Goal: Answer question/provide support

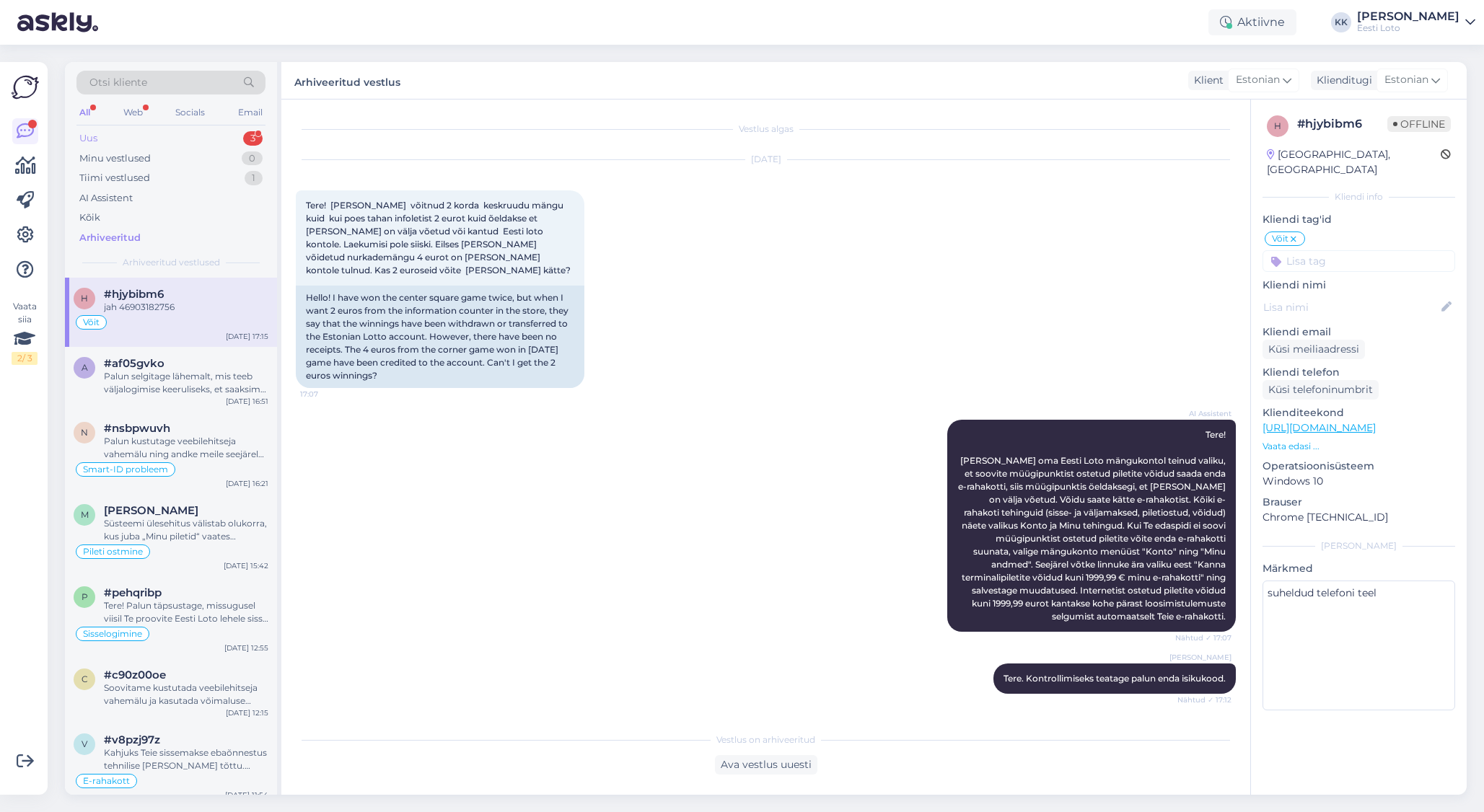
click at [153, 134] on div "Uus 3" at bounding box center [171, 139] width 189 height 20
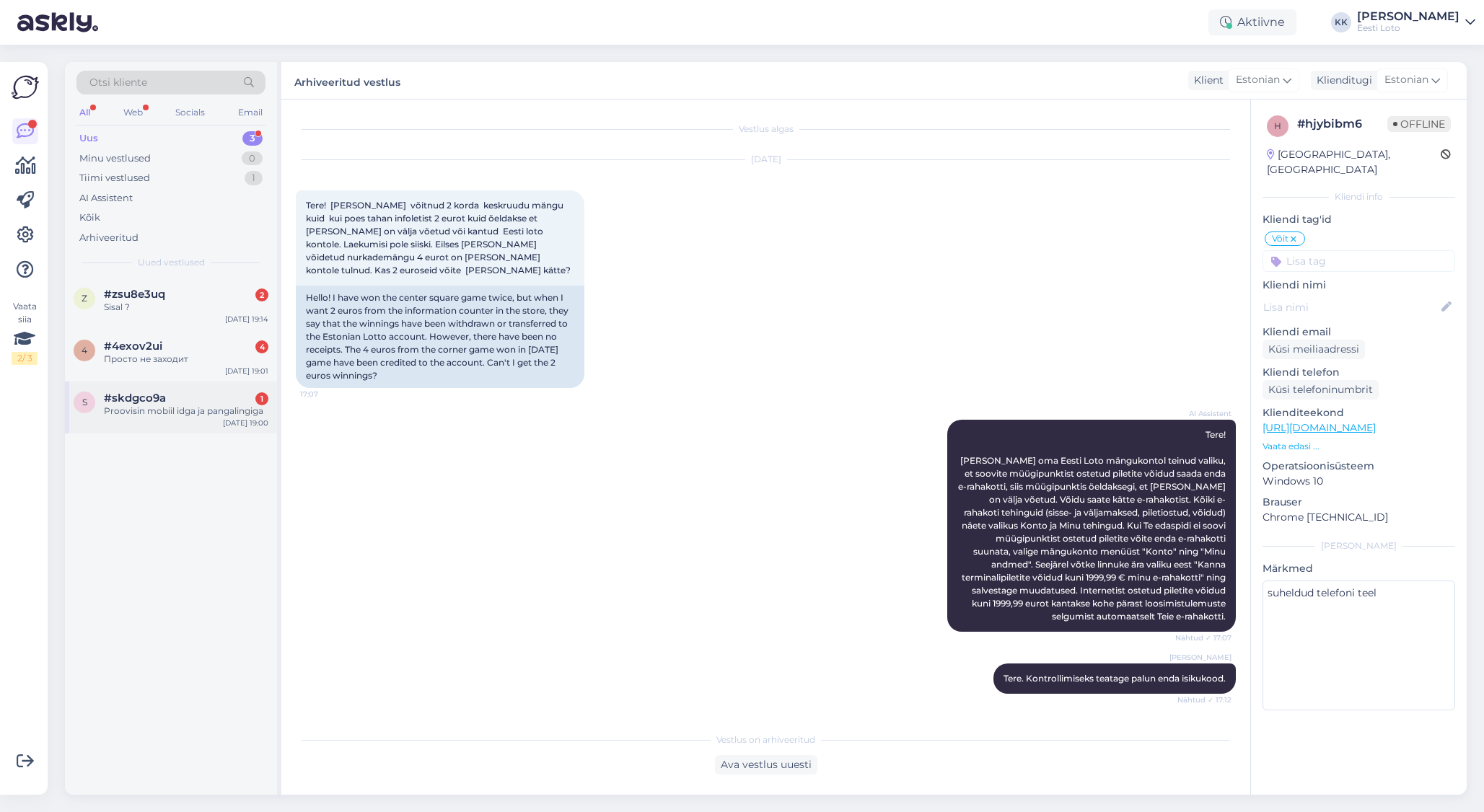
click at [153, 395] on span "#skdgco9a" at bounding box center [135, 398] width 62 height 13
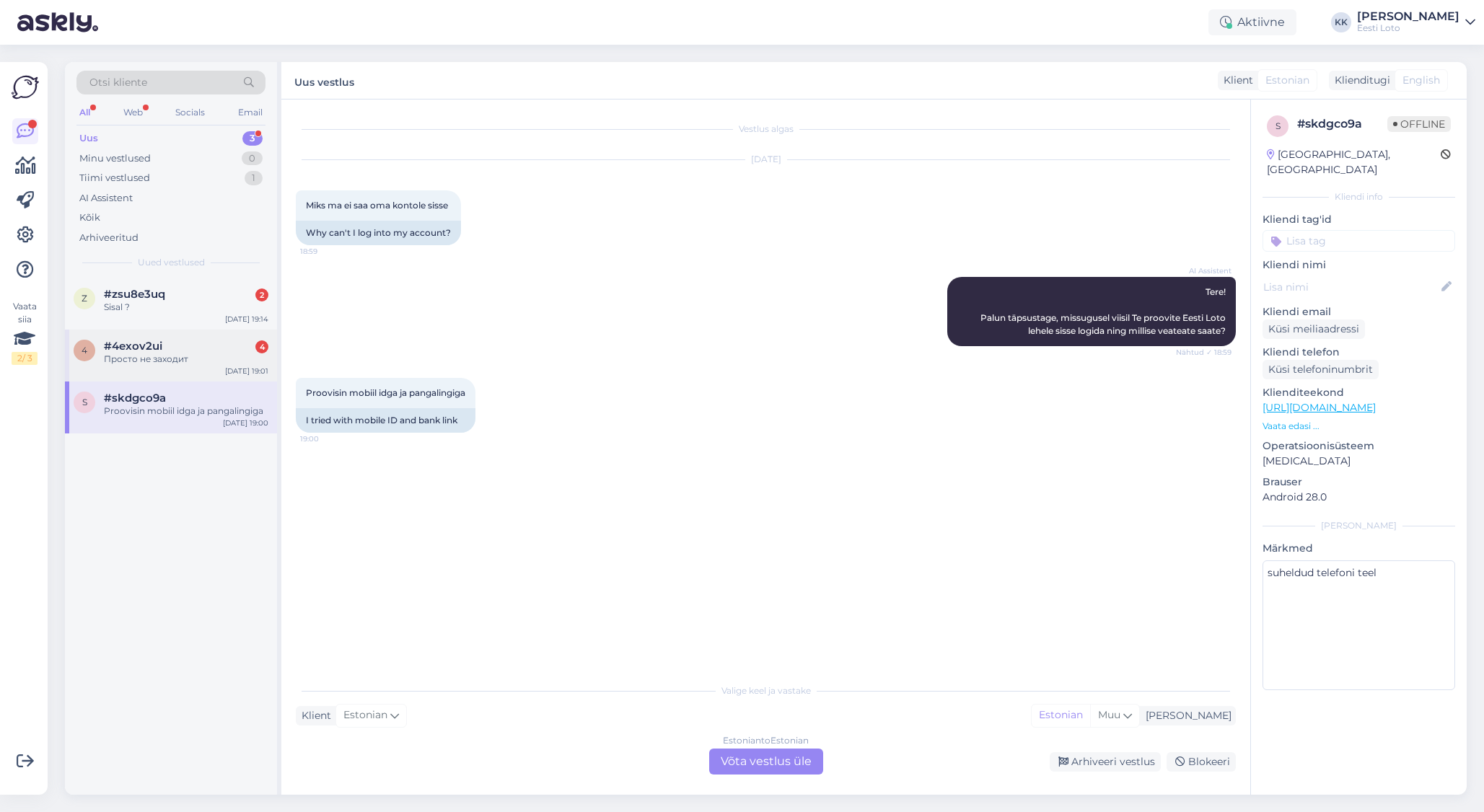
click at [153, 341] on span "#4exov2ui" at bounding box center [132, 346] width 58 height 13
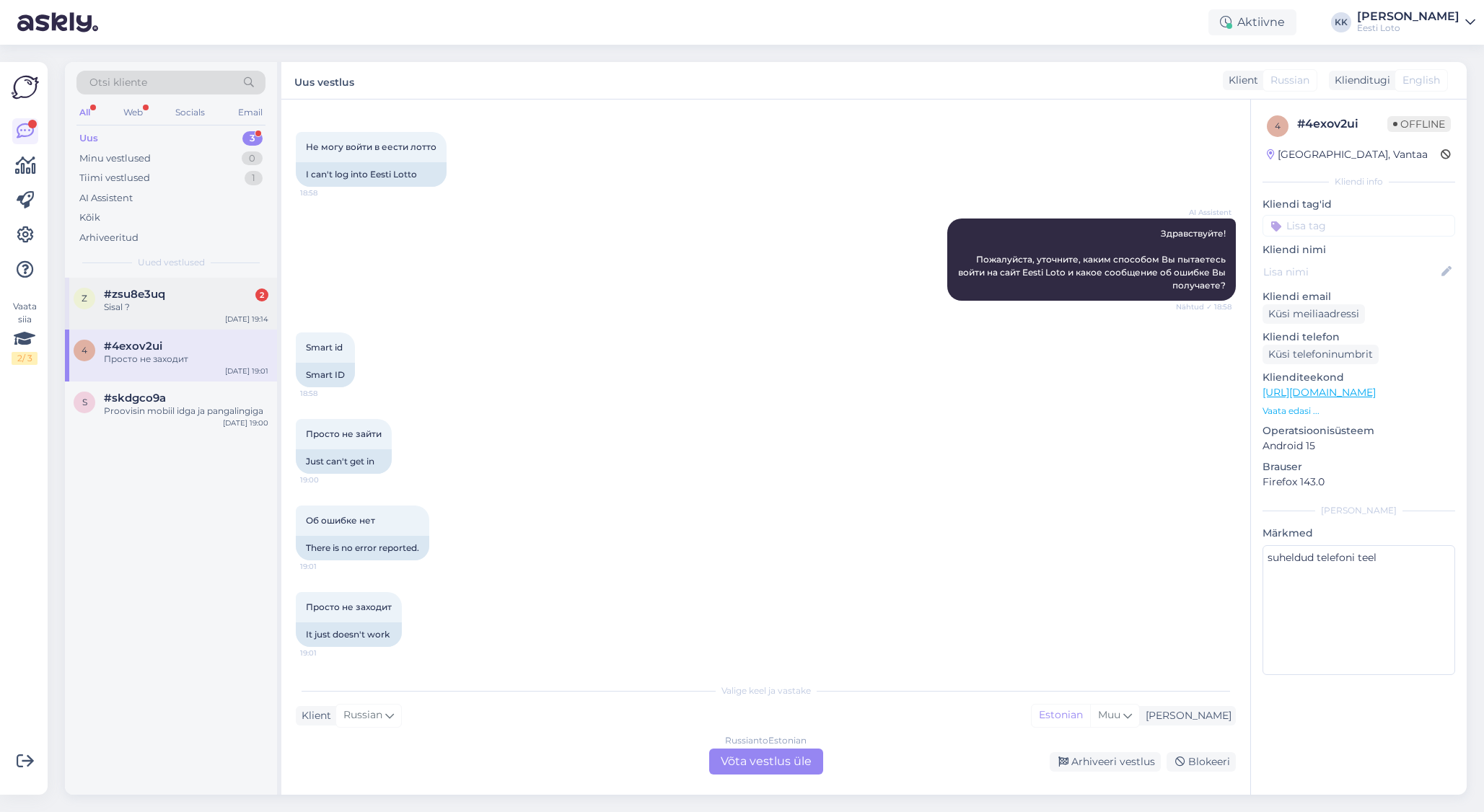
click at [164, 300] on div "Sisal ?" at bounding box center [186, 307] width 164 height 13
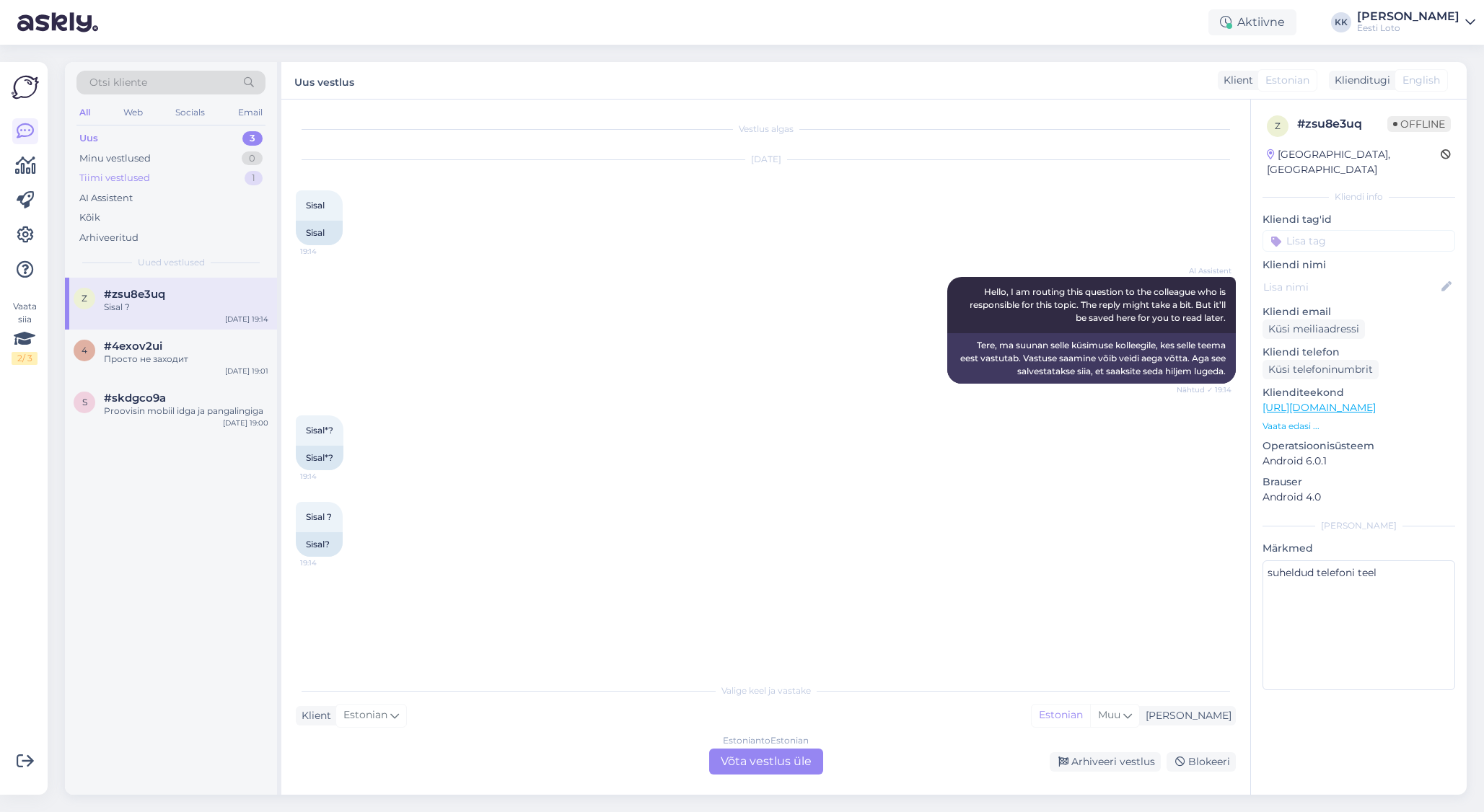
click at [132, 176] on div "Tiimi vestlused" at bounding box center [114, 178] width 70 height 15
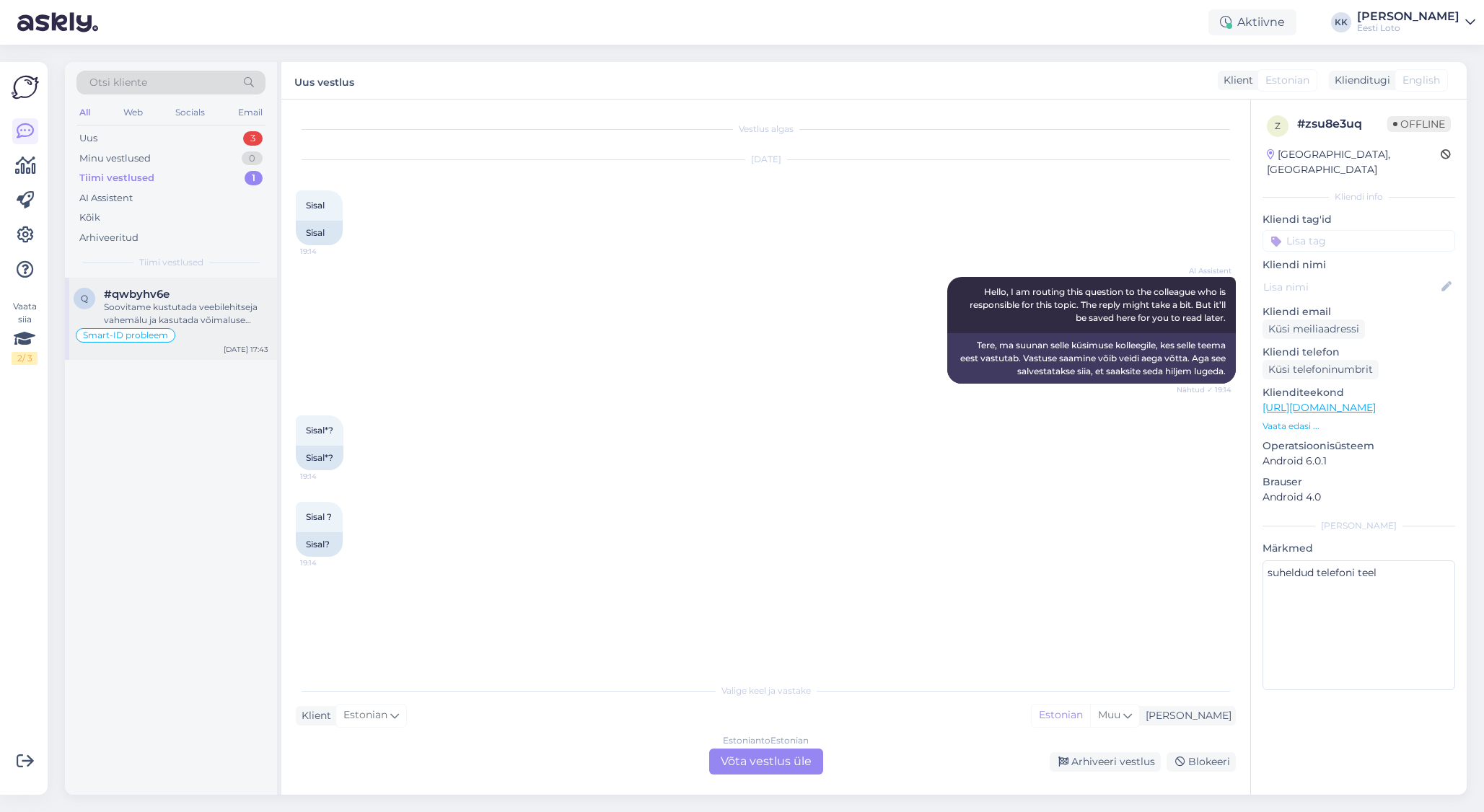
click at [208, 324] on div "Soovitame kustutada veebilehitseja vahemälu ja kasutada võimaluse korral erinev…" at bounding box center [186, 313] width 164 height 26
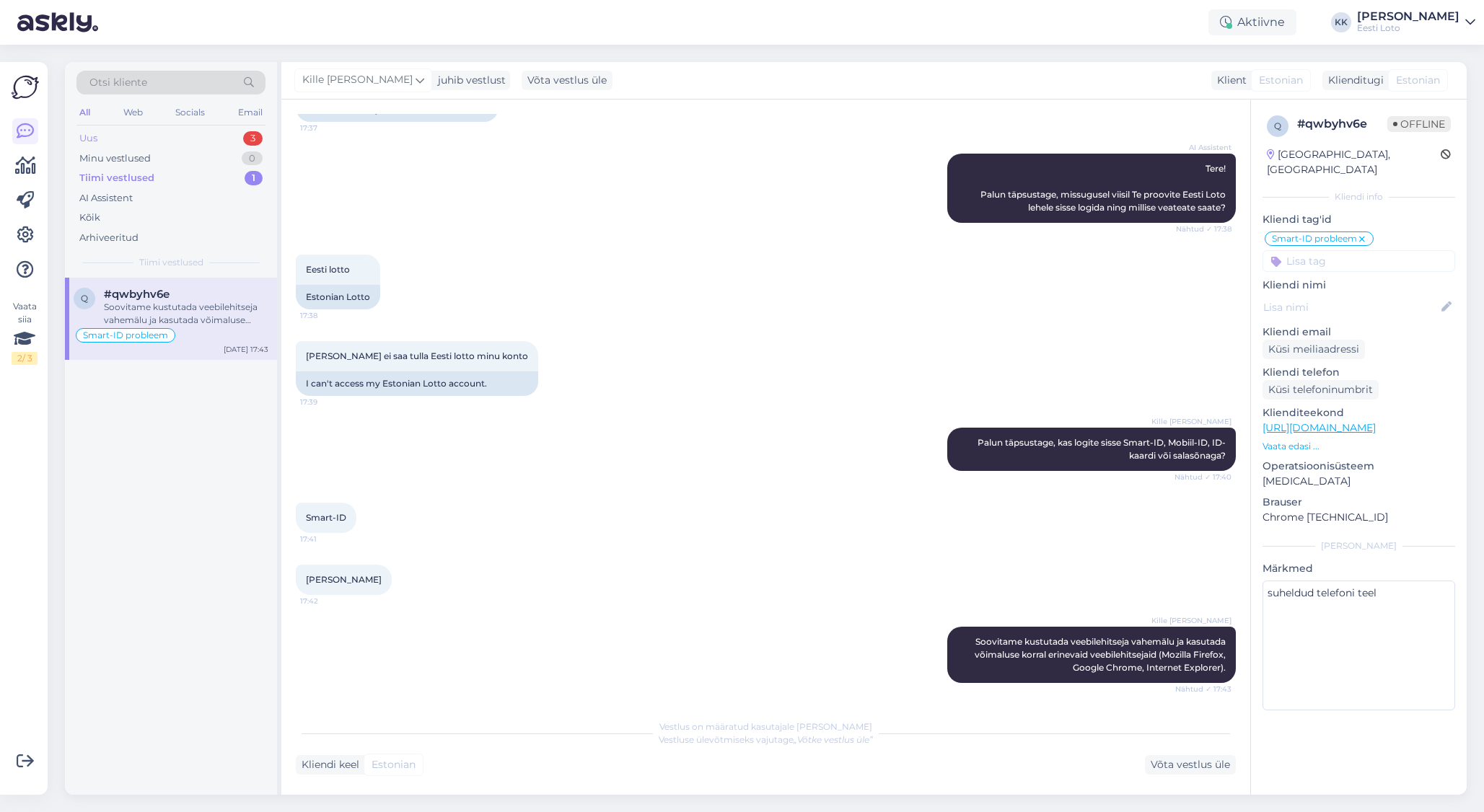
click at [132, 137] on div "Uus 3" at bounding box center [171, 139] width 189 height 20
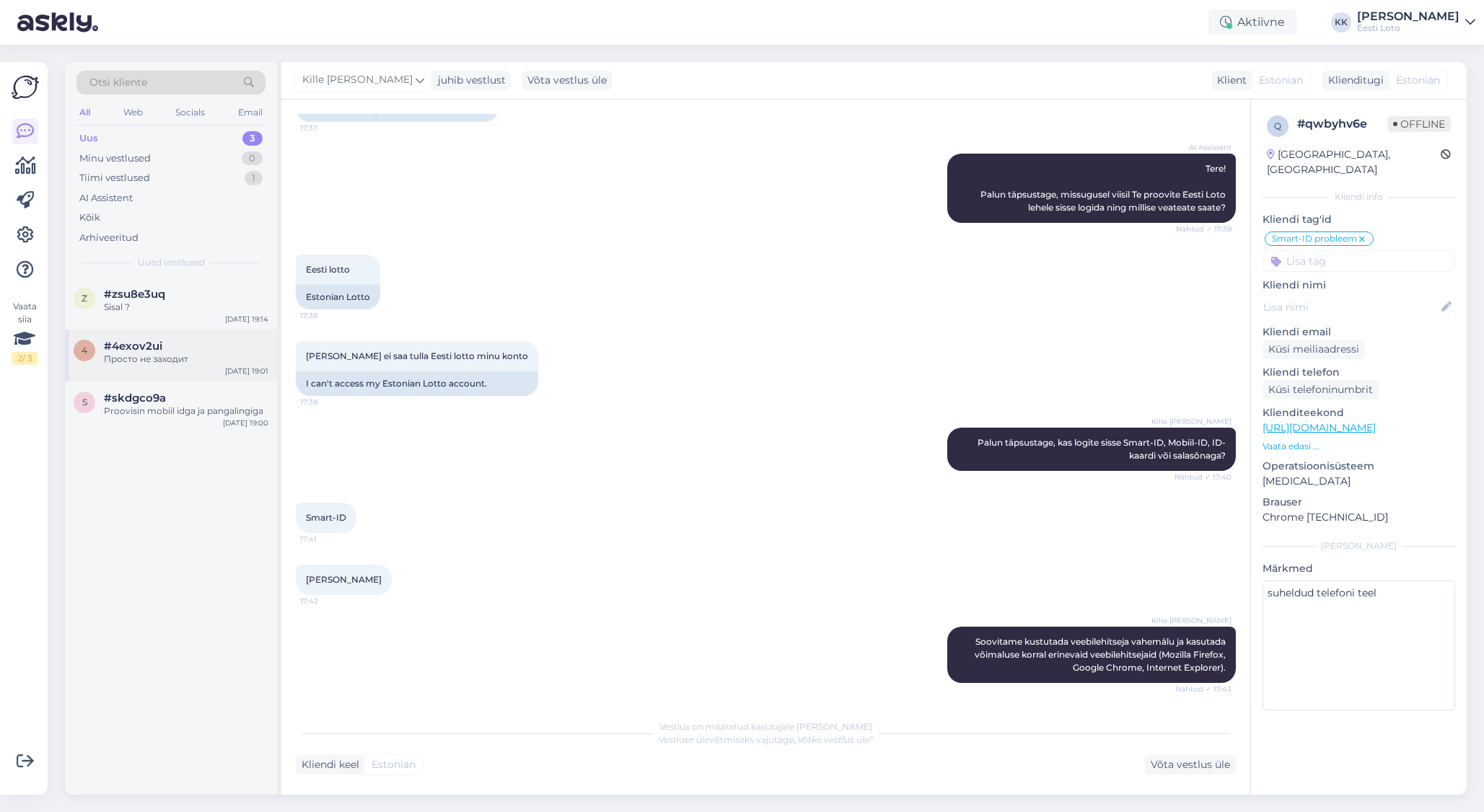
click at [187, 369] on div "4 #4exov2ui Просто не заходит [DATE] 19:01" at bounding box center [171, 355] width 212 height 52
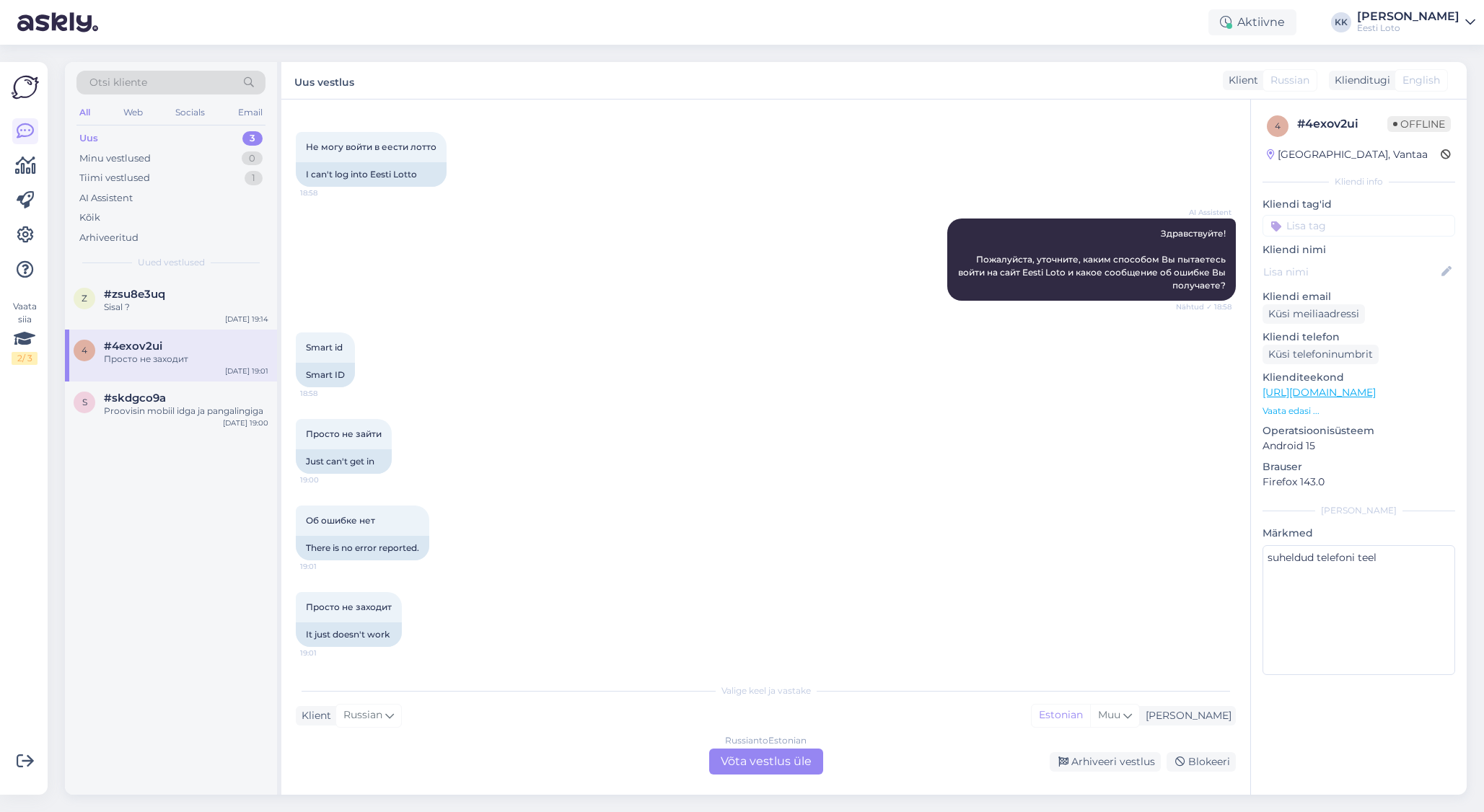
scroll to position [58, 0]
click at [184, 320] on div "z #zsu8e3uq Sisal ? [DATE] 19:14" at bounding box center [171, 303] width 212 height 52
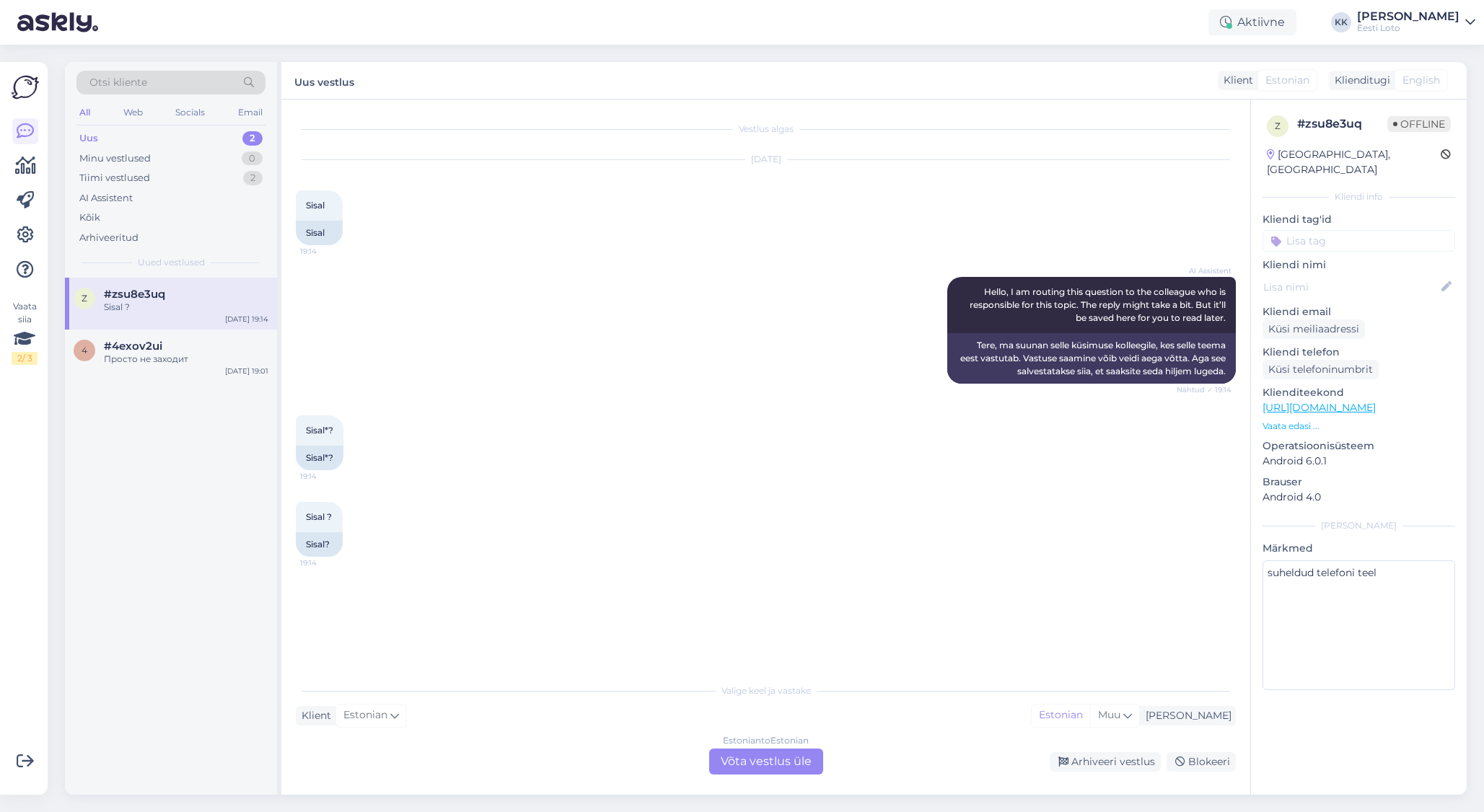
click at [141, 308] on div "Sisal ?" at bounding box center [186, 307] width 164 height 13
click at [1133, 653] on div "Arhiveeri vestlus" at bounding box center [1104, 762] width 111 height 19
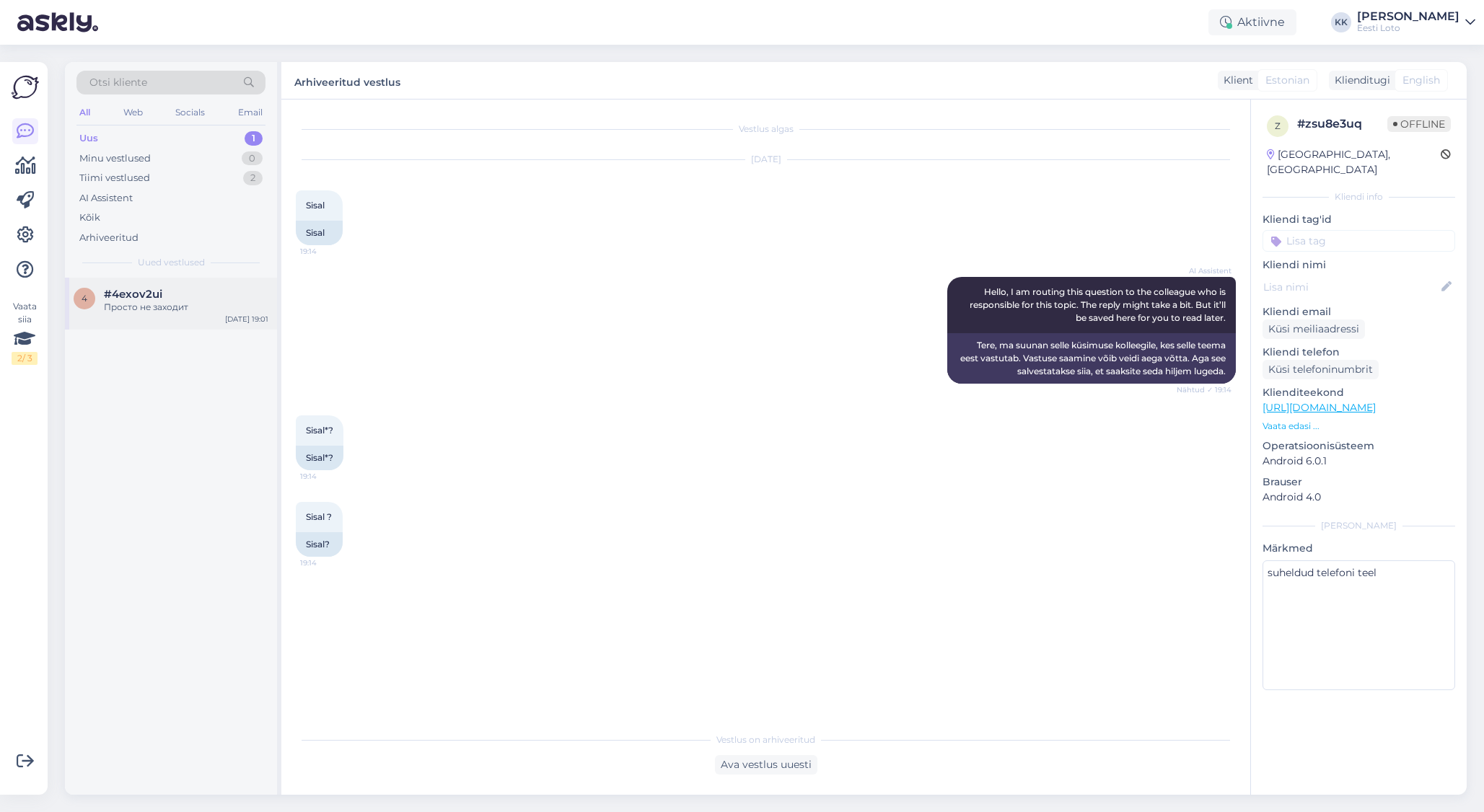
click at [155, 310] on div "Просто не заходит" at bounding box center [186, 307] width 164 height 13
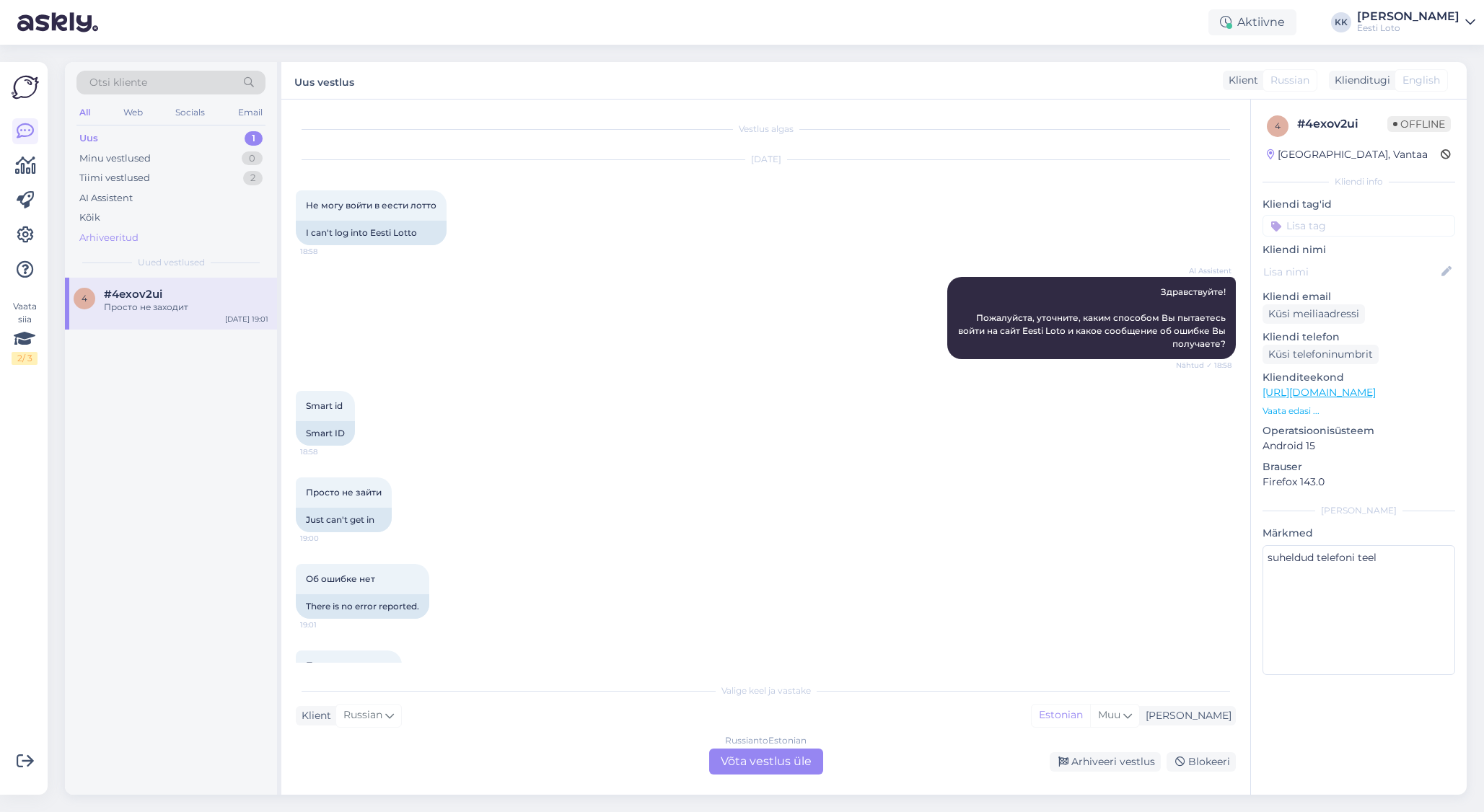
click at [149, 237] on div "Arhiveeritud" at bounding box center [171, 238] width 189 height 20
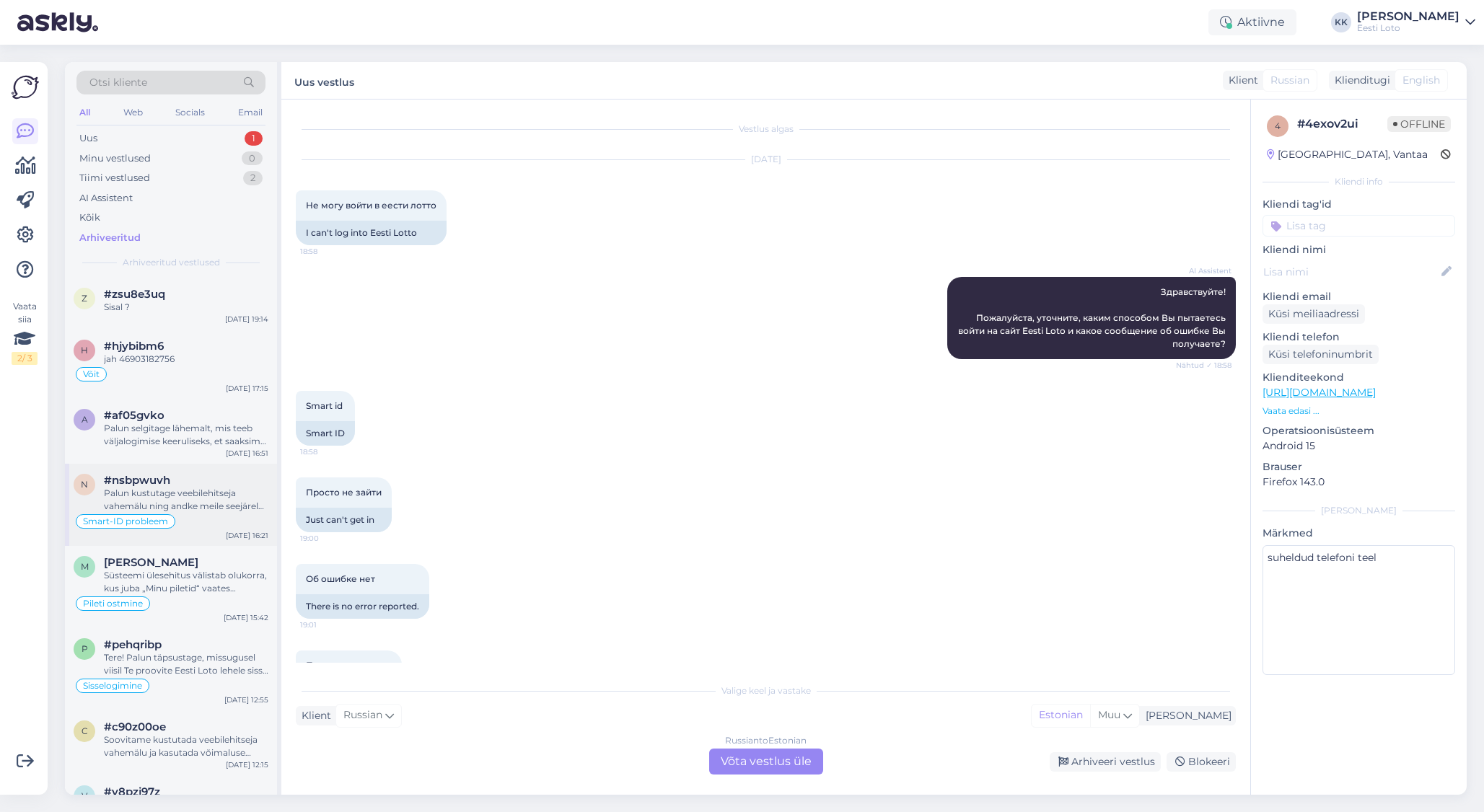
click at [226, 499] on div "Palun kustutage veebilehitseja vahemälu ning andke meile seejärel teada, kas Sm…" at bounding box center [186, 500] width 164 height 26
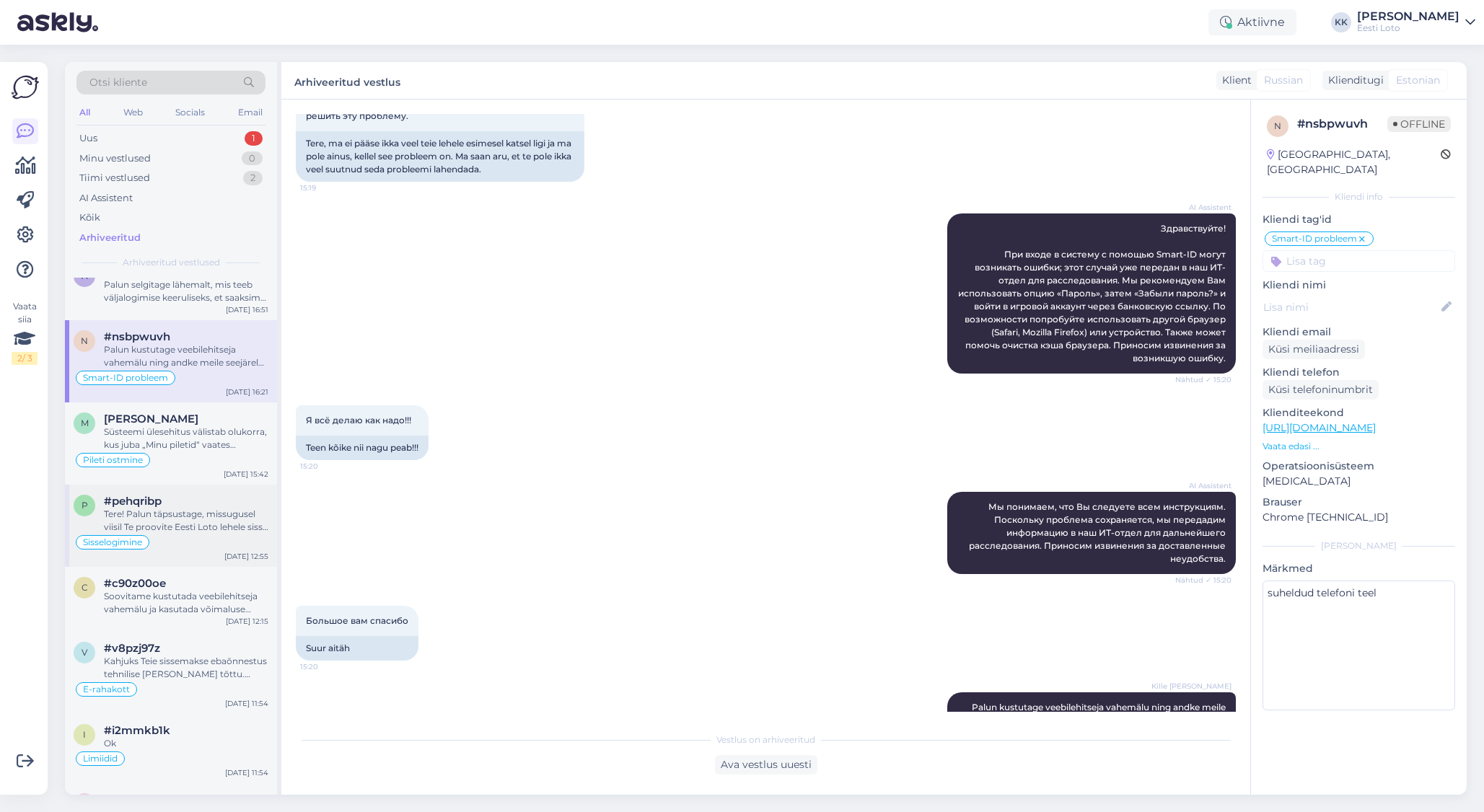
scroll to position [149, 0]
click at [206, 512] on div "Tere! Palun täpsustage, missugusel viisil Te proovite Eesti Loto lehele sisse l…" at bounding box center [186, 515] width 164 height 26
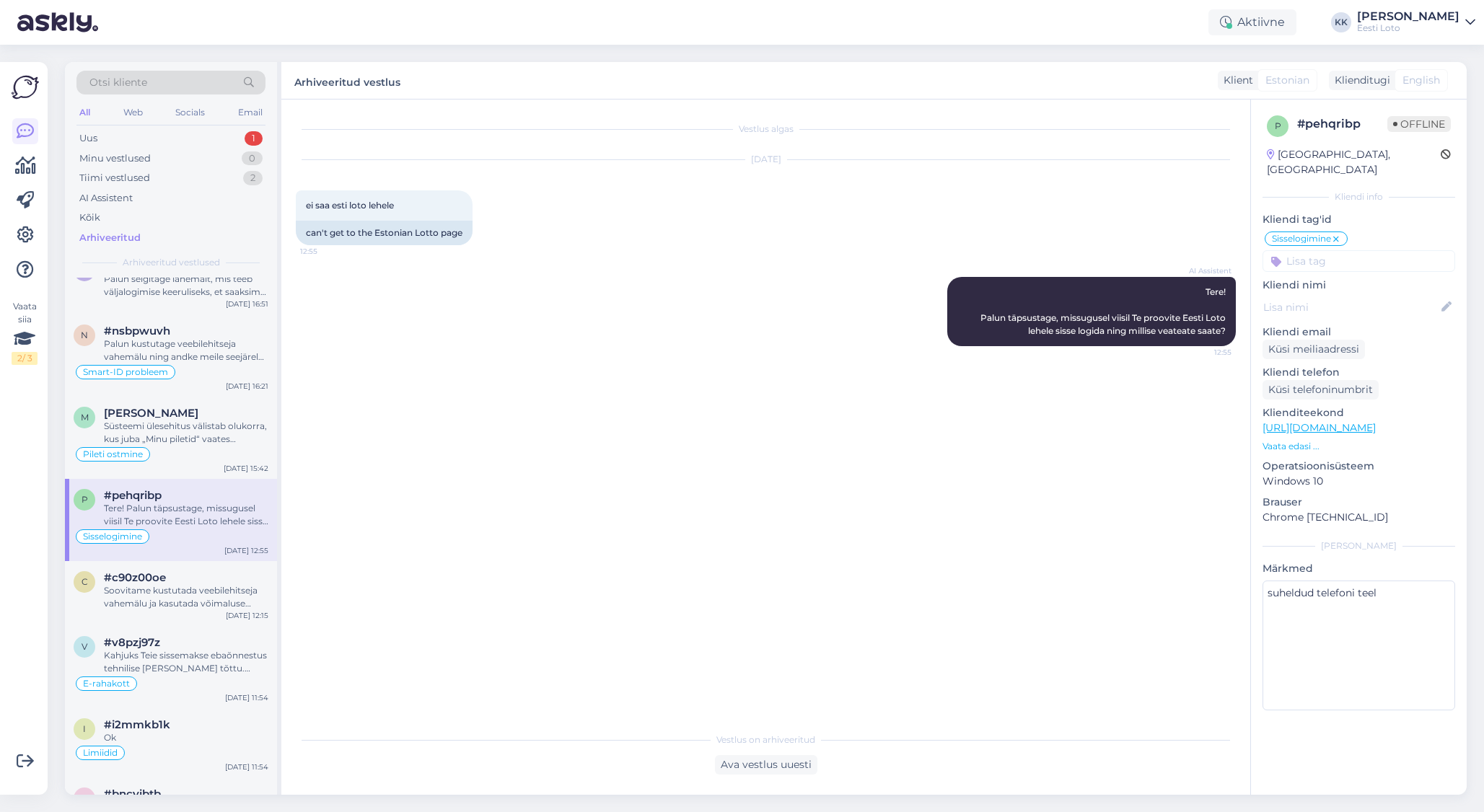
scroll to position [0, 0]
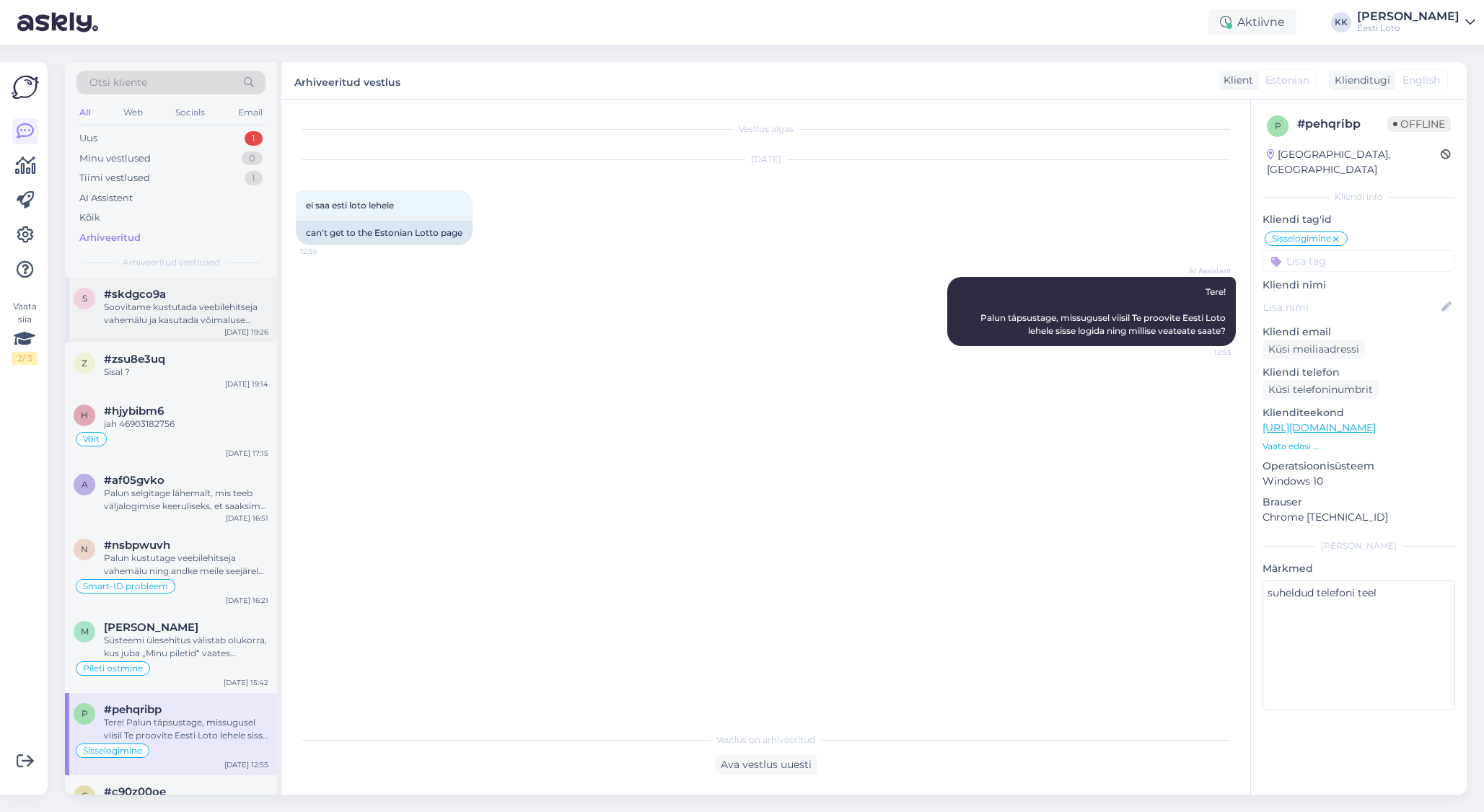
click at [198, 320] on div "Soovitame kustutada veebilehitseja vahemälu ja kasutada võimaluse korral erinev…" at bounding box center [186, 313] width 164 height 26
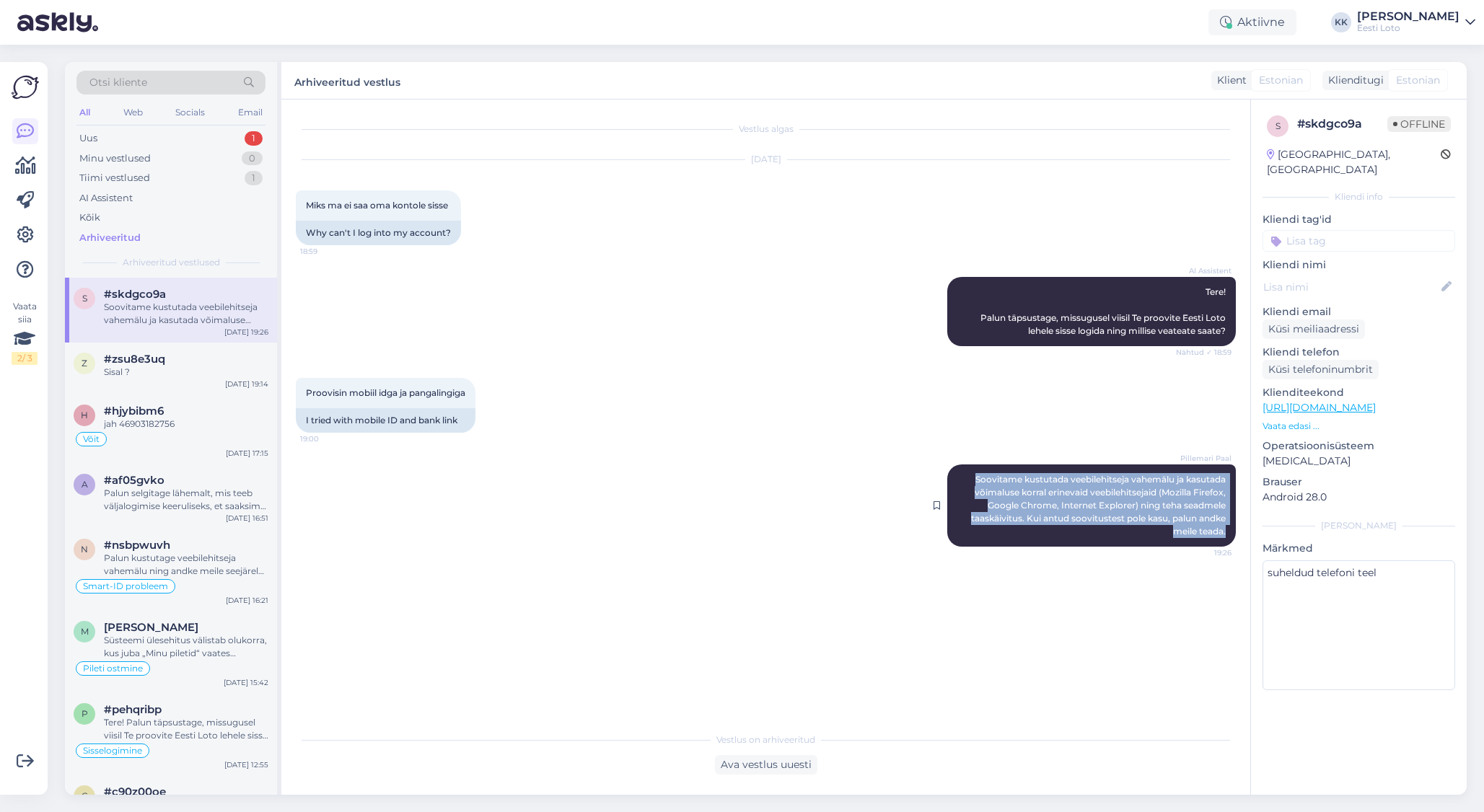
drag, startPoint x: 970, startPoint y: 479, endPoint x: 1226, endPoint y: 532, distance: 261.4
click at [1226, 532] on div "Pillemari Paal Soovitame kustutada veebilehitseja vahemälu ja kasutada võimalus…" at bounding box center [1091, 505] width 289 height 82
copy span "Soovitame kustutada veebilehitseja vahemälu ja kasutada võimaluse korral erinev…"
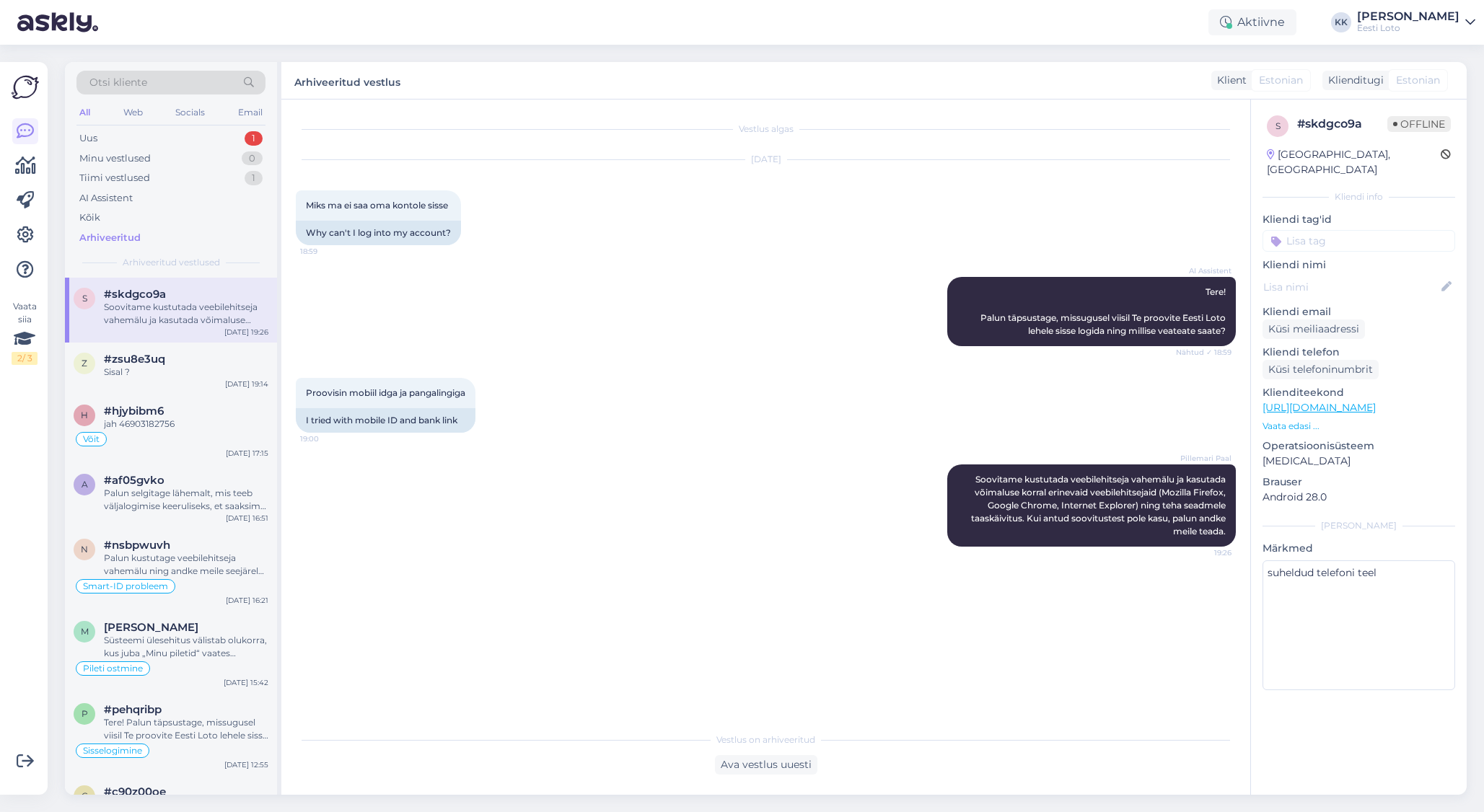
click at [679, 555] on div "Pillemari Paal Soovitame kustutada veebilehitseja vahemälu ja kasutada võimalus…" at bounding box center [766, 505] width 940 height 114
click at [98, 135] on div "Uus" at bounding box center [88, 139] width 18 height 15
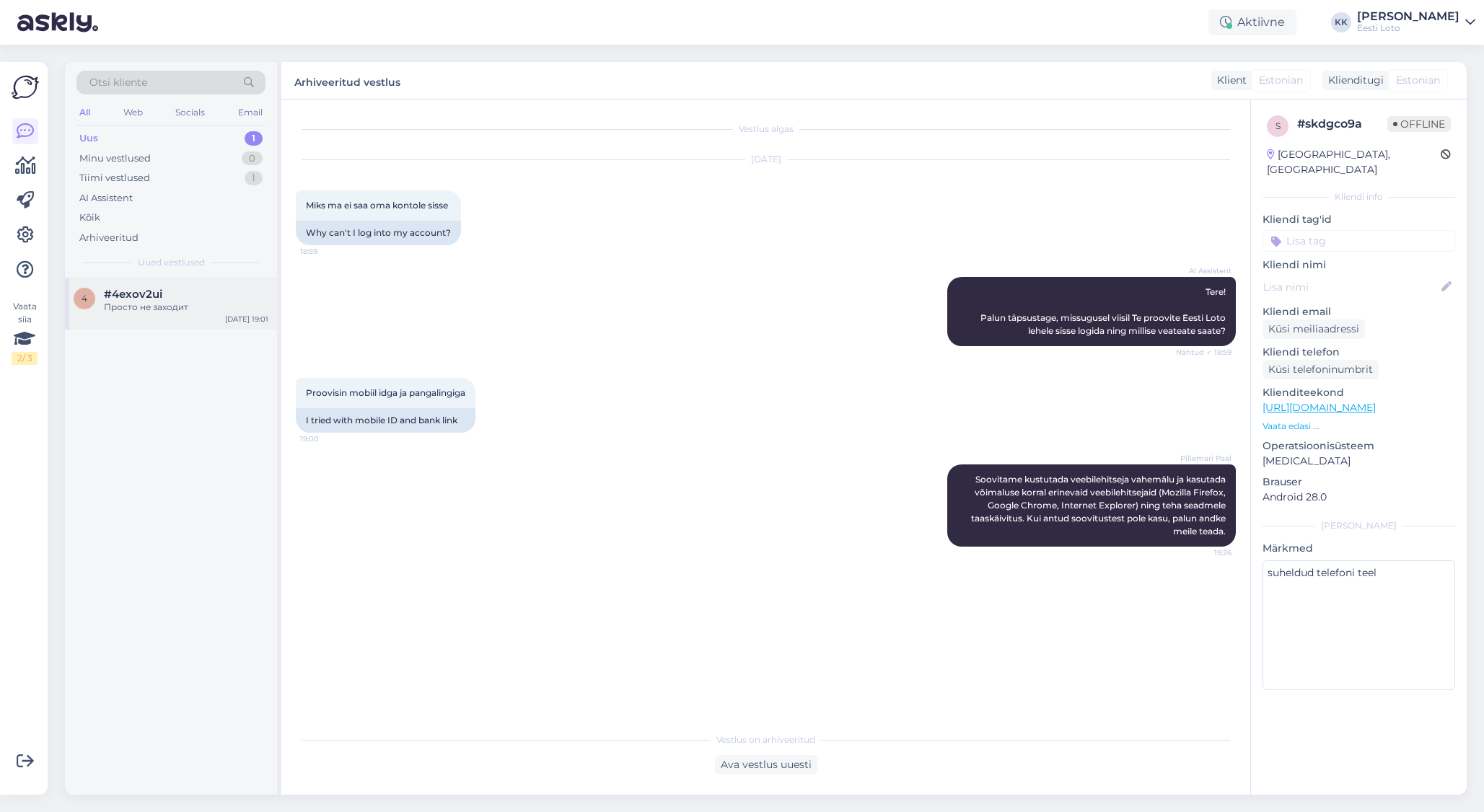
click at [165, 310] on div "Просто не заходит" at bounding box center [186, 307] width 164 height 13
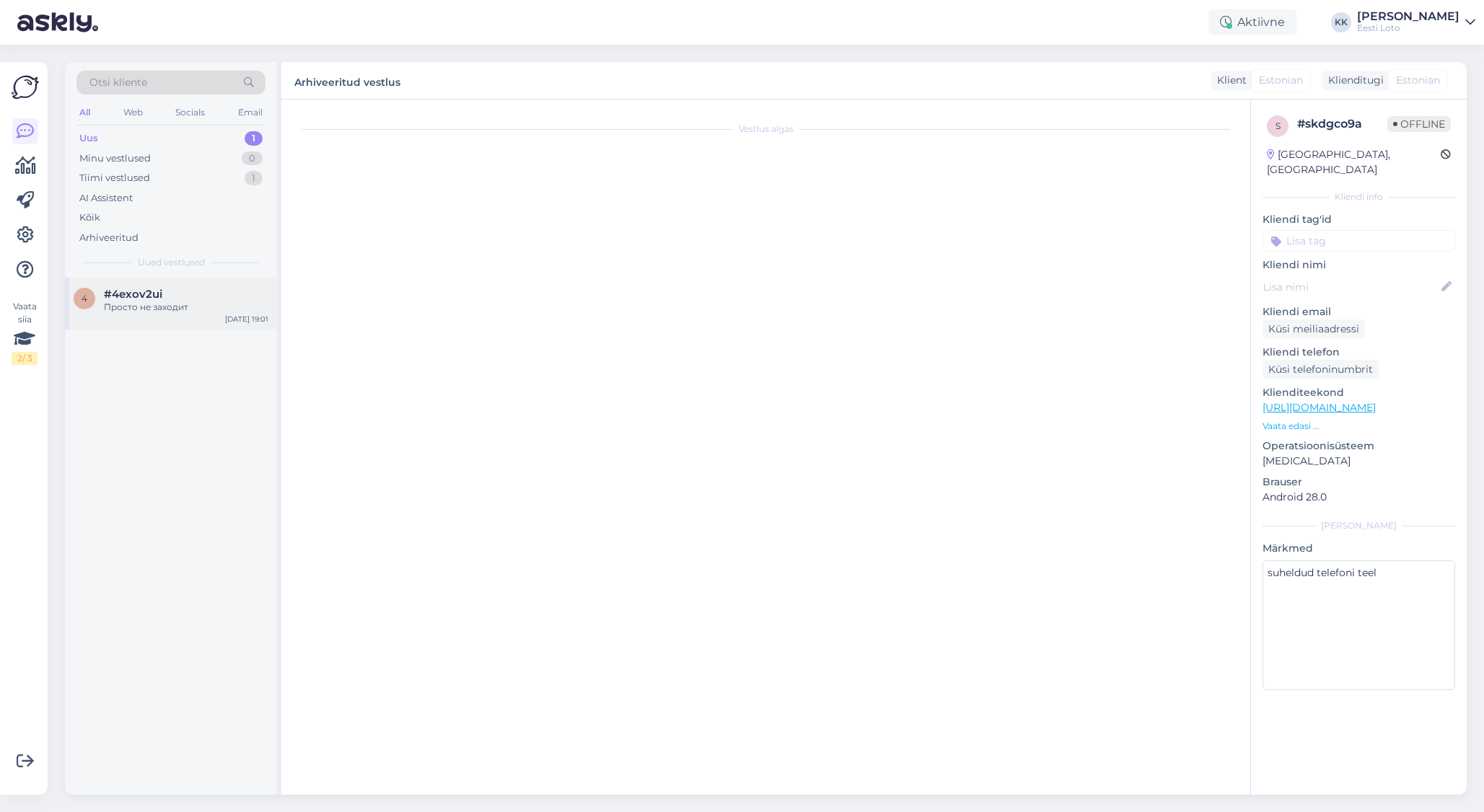
scroll to position [58, 0]
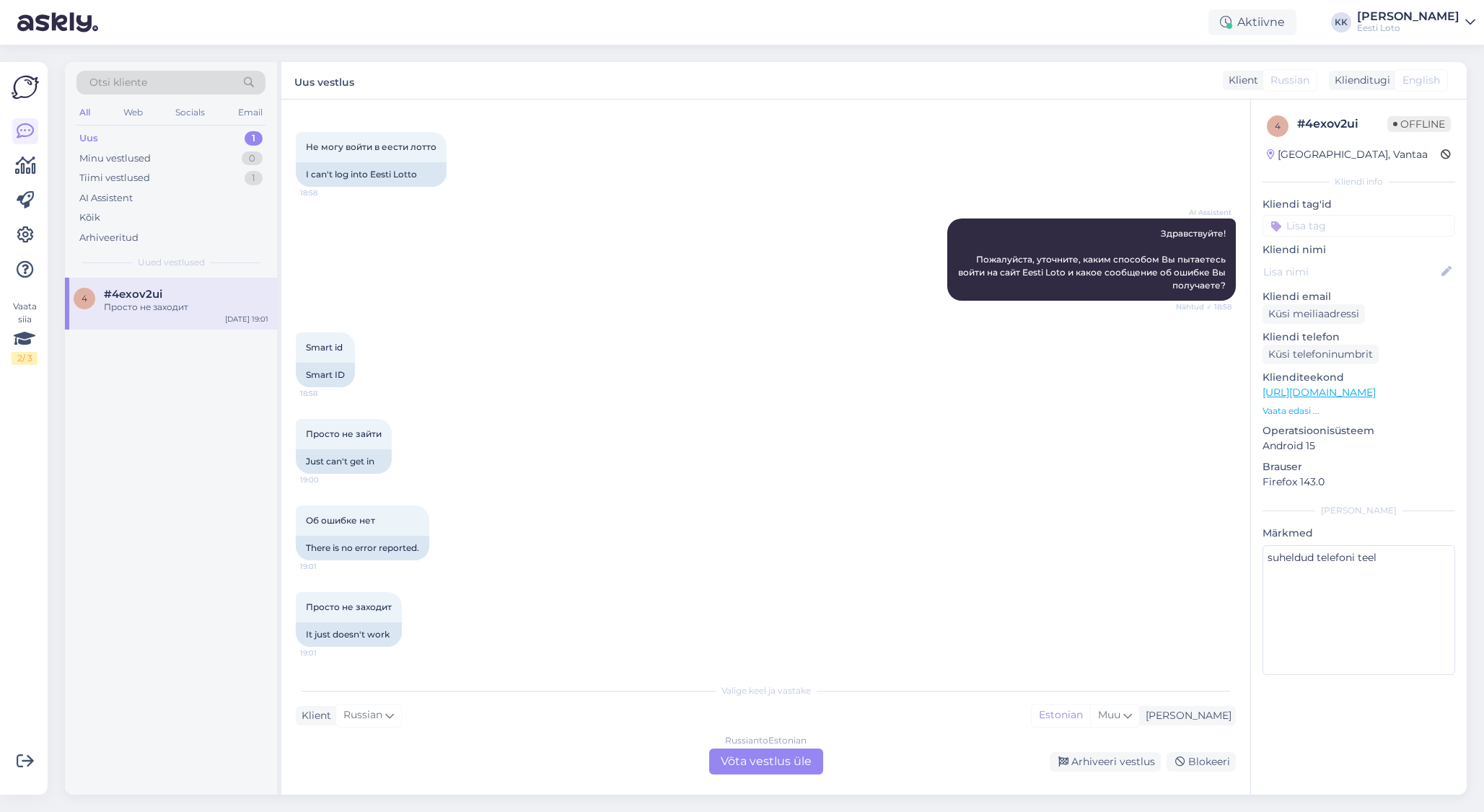
click at [751, 653] on div "Russian to Estonian Võta vestlus üle" at bounding box center [766, 762] width 114 height 26
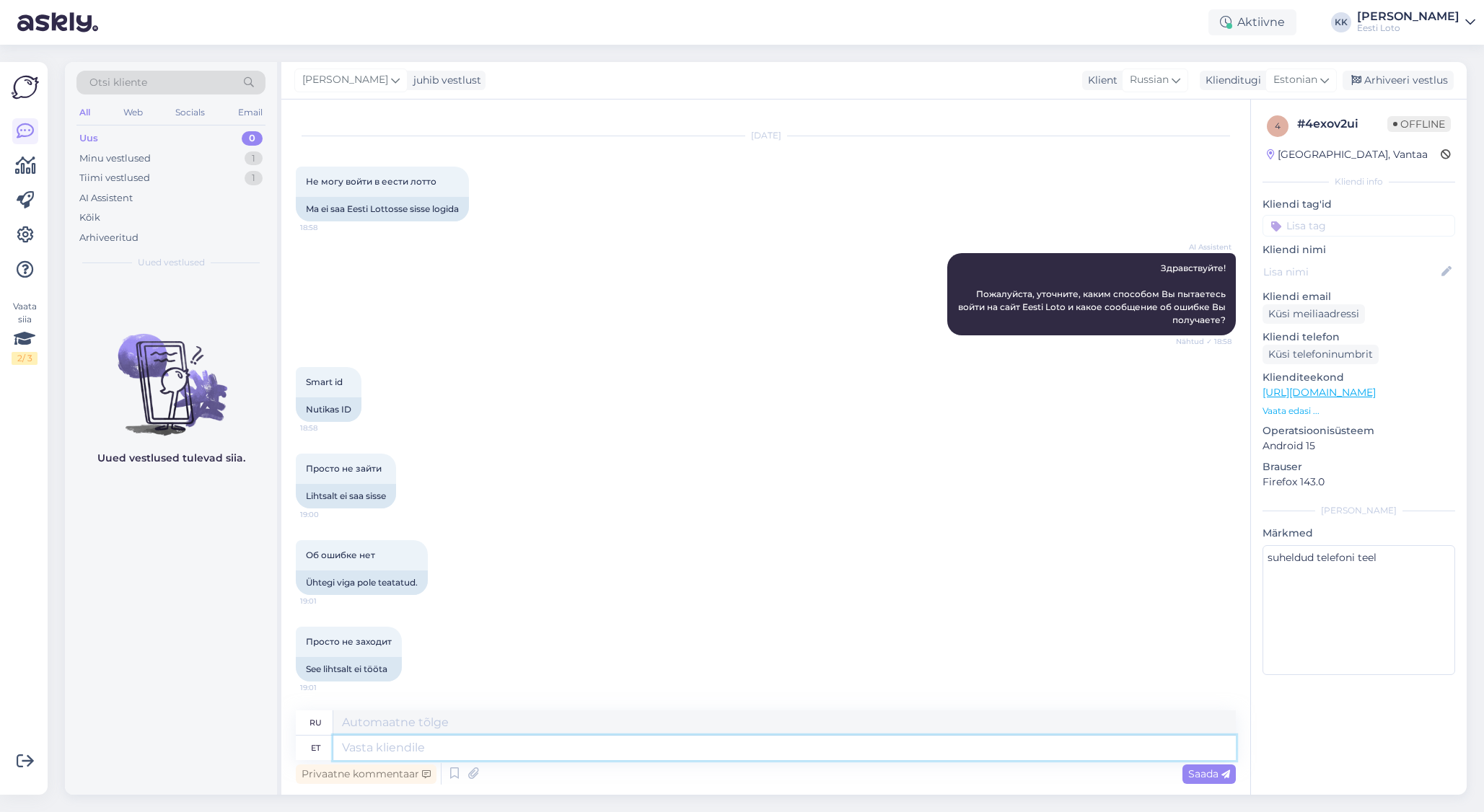
click at [644, 653] on textarea at bounding box center [784, 748] width 902 height 25
paste textarea "Soovitame kustutada veebilehitseja vahemälu ja kasutada võimaluse korral erinev…"
type textarea "Soovitame kustutada veebilehitseja vahemälu ja kasutada võimaluse korral erinev…"
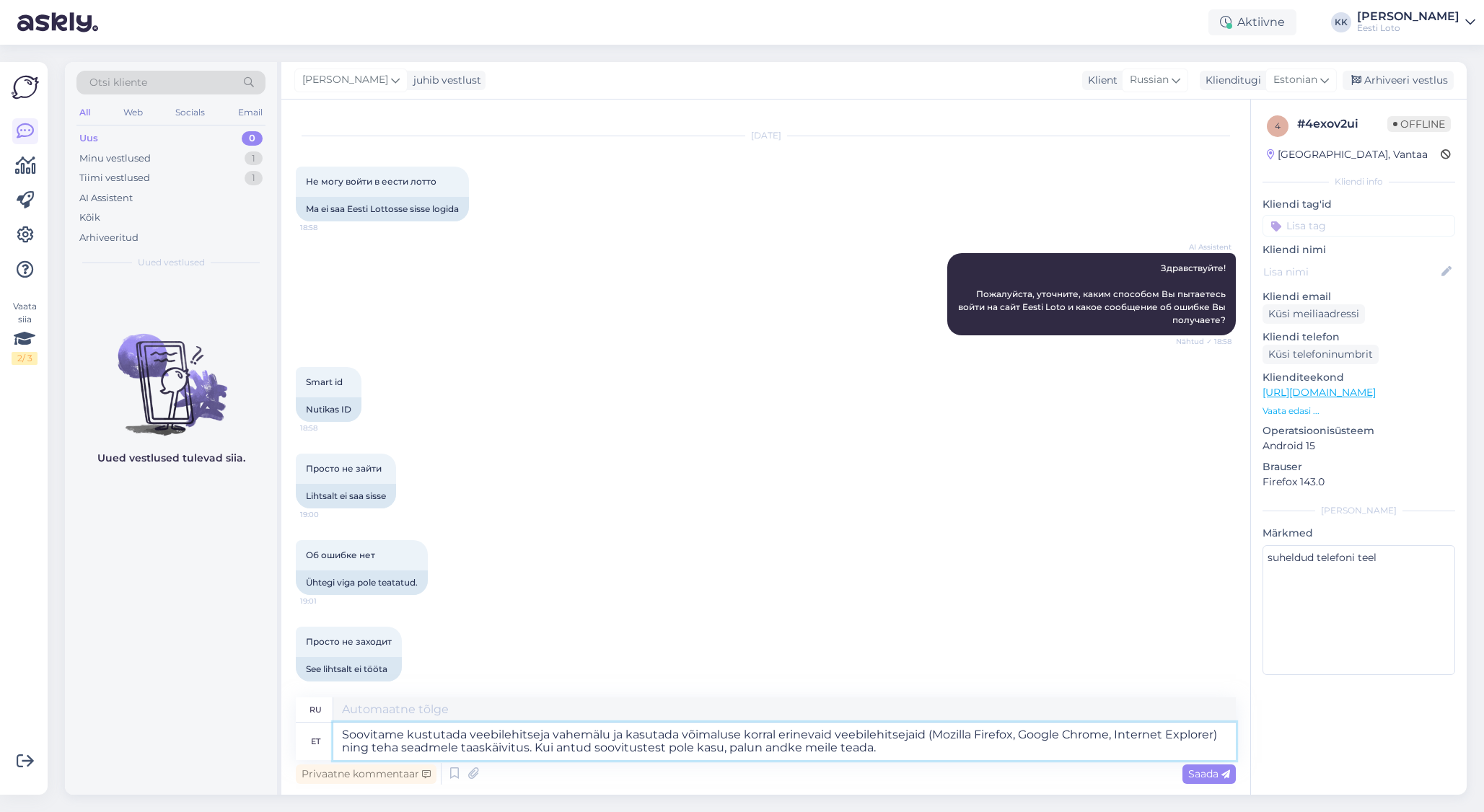
type textarea "Мы рекомендуем очистить кэш браузера и по возможности использовать другие брауз…"
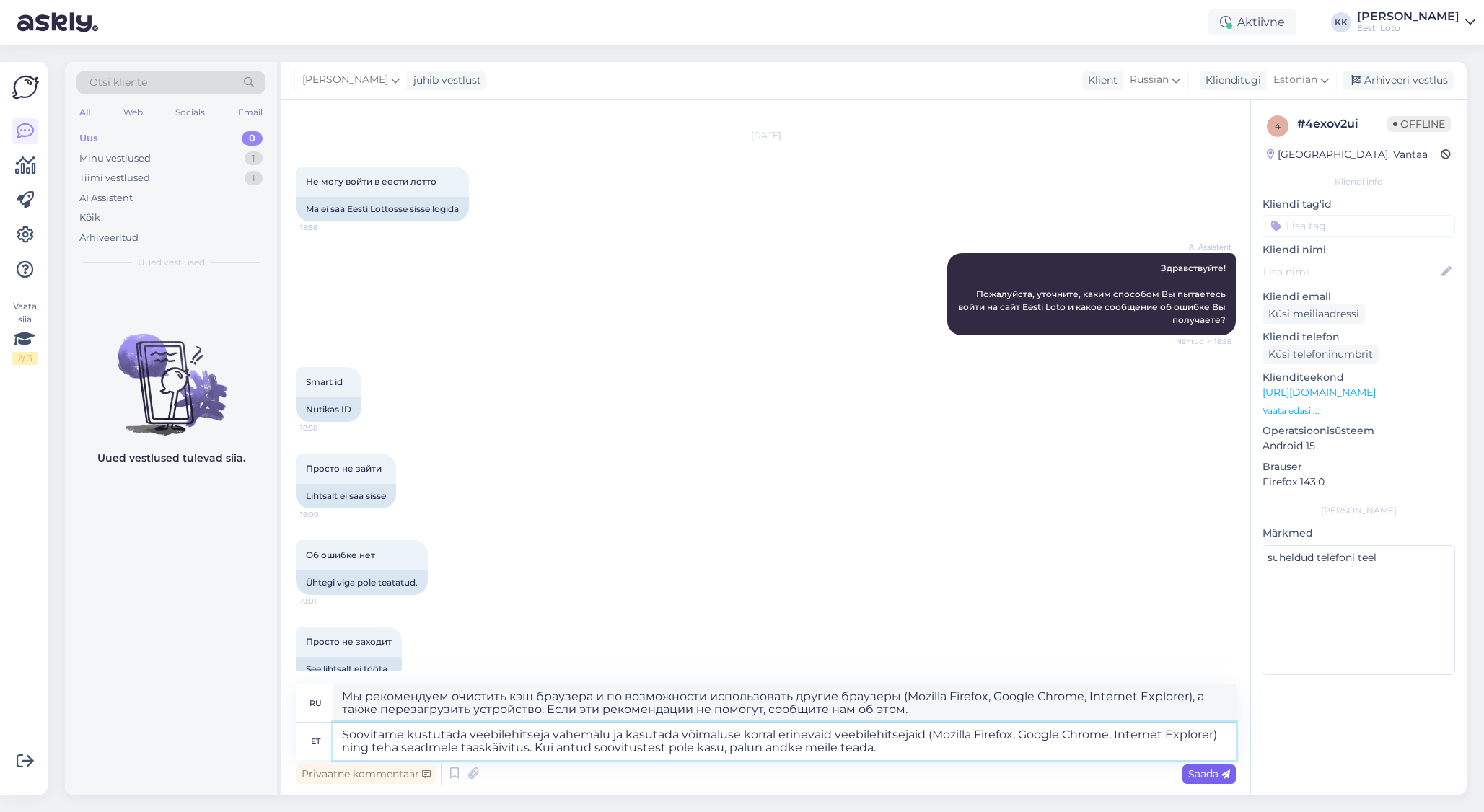
type textarea "Soovitame kustutada veebilehitseja vahemälu ja kasutada võimaluse korral erinev…"
click at [1196, 653] on span "Saada" at bounding box center [1209, 773] width 42 height 13
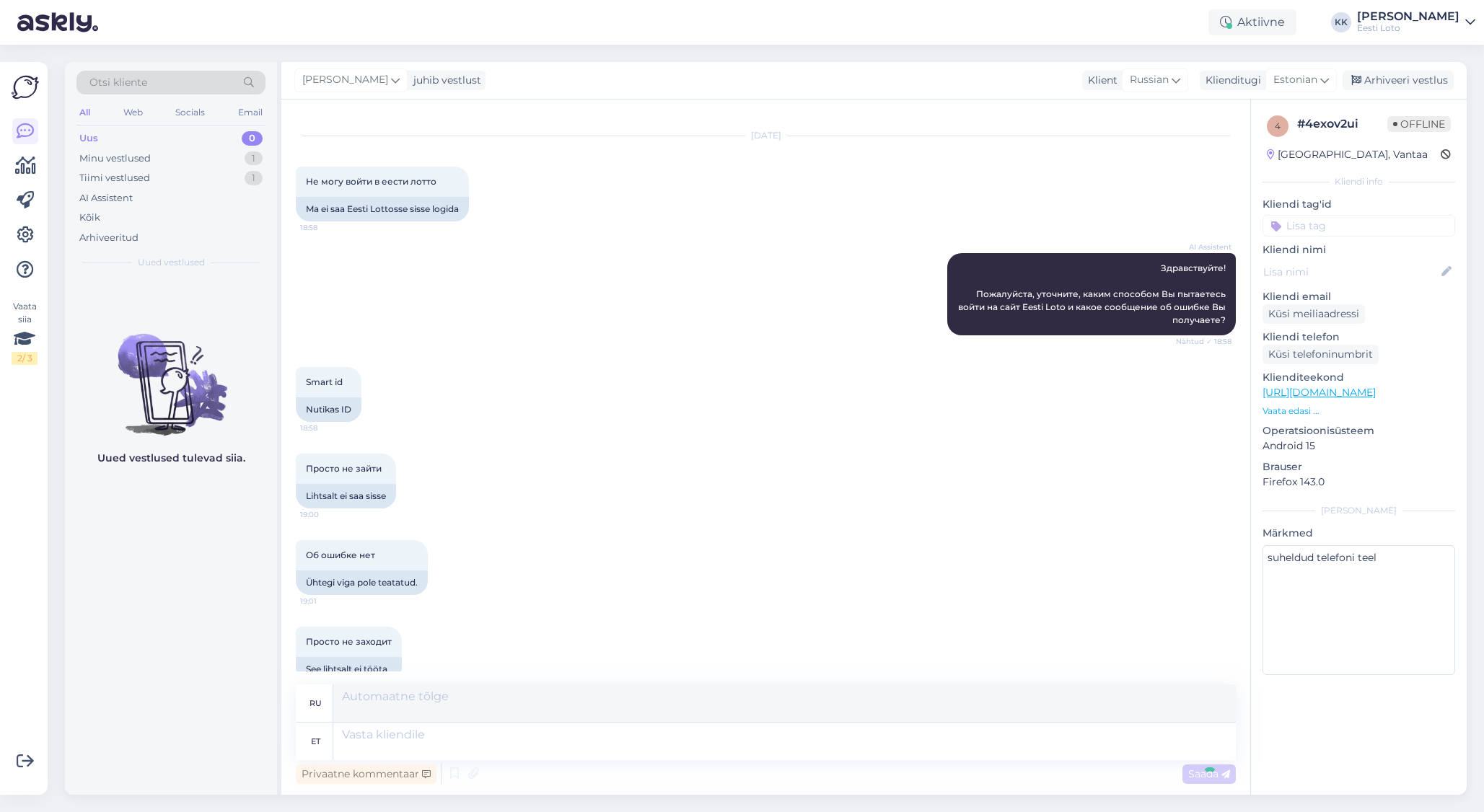
scroll to position [214, 0]
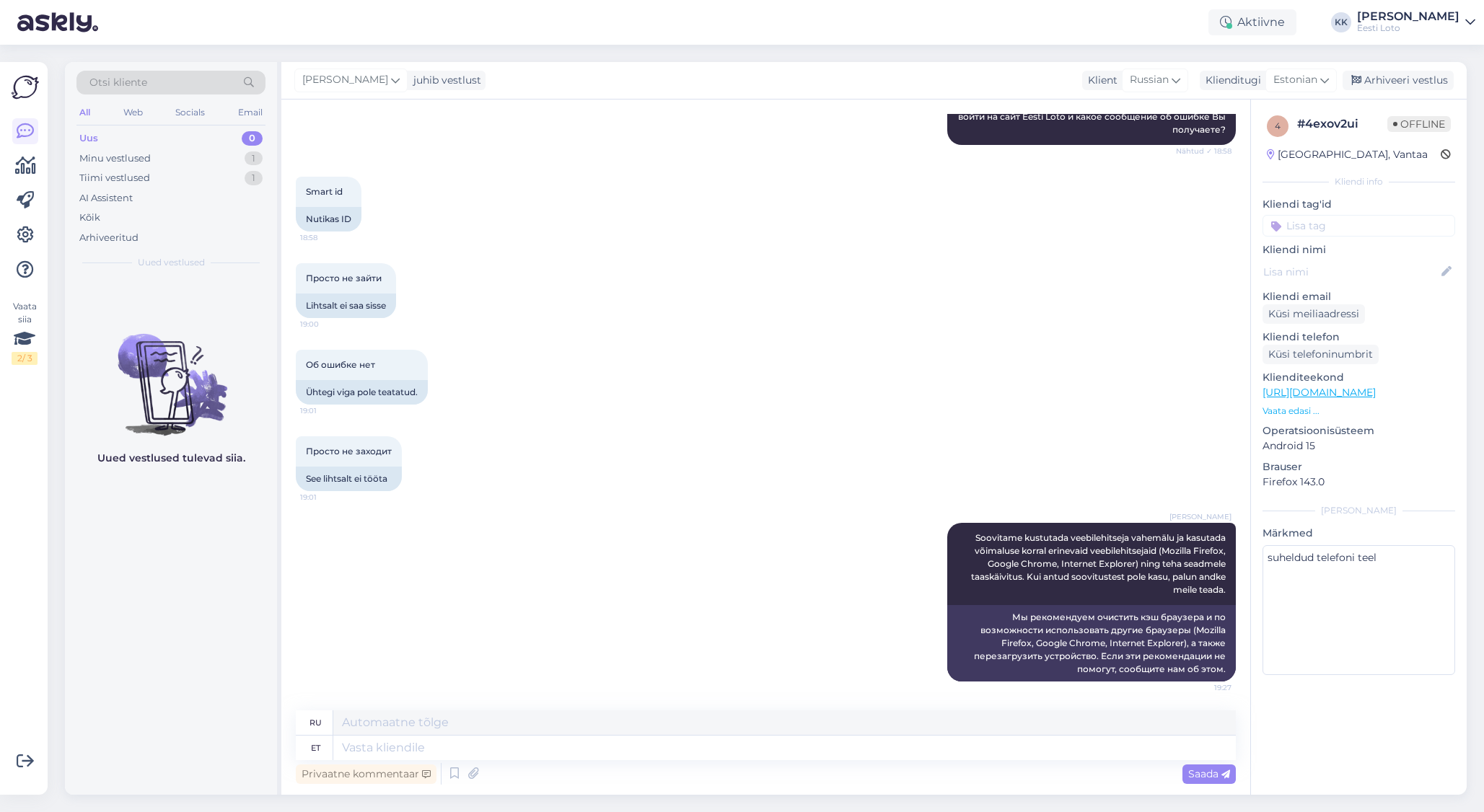
click at [1292, 219] on input at bounding box center [1359, 226] width 193 height 22
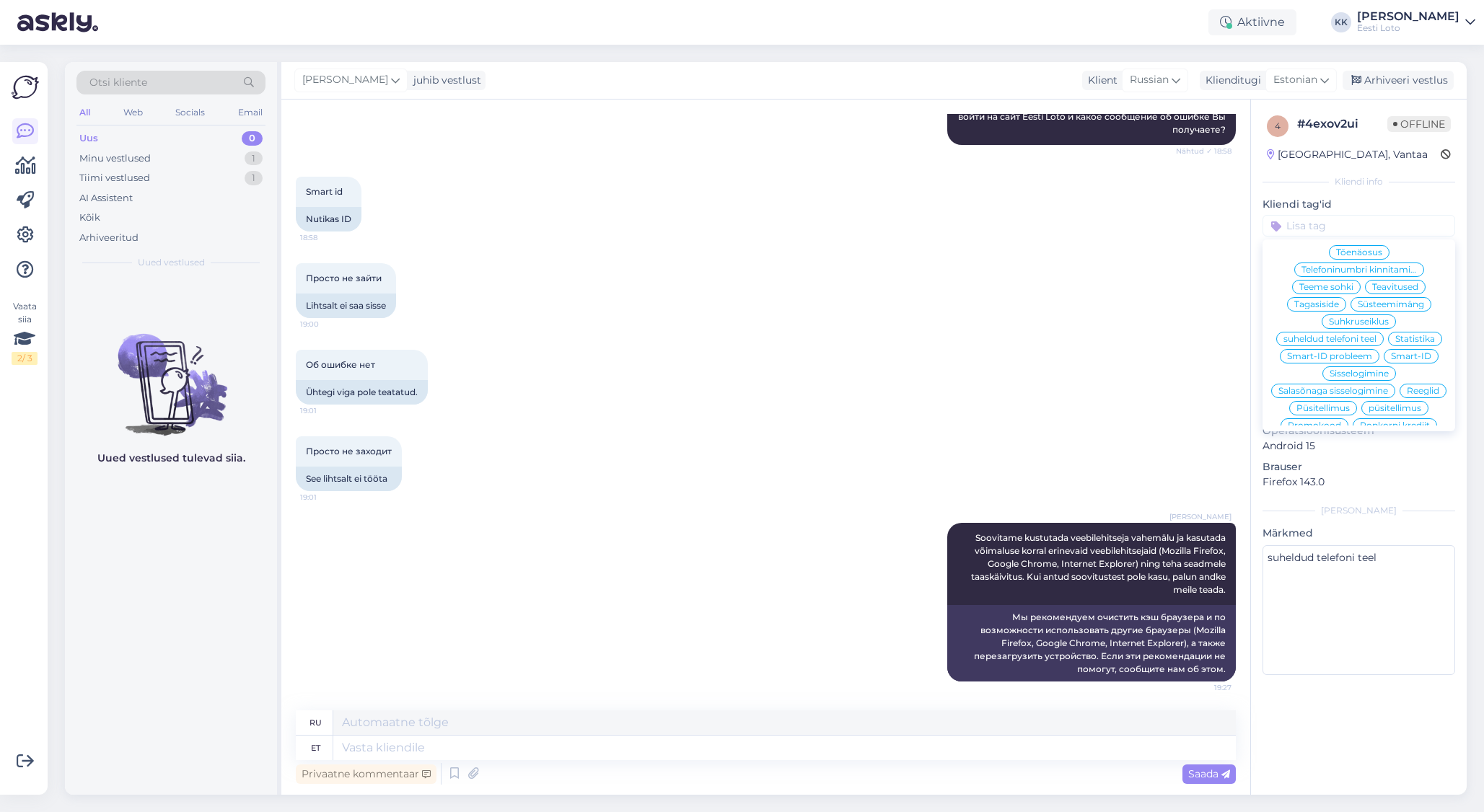
scroll to position [142, 0]
click at [1292, 343] on span "Smart-ID" at bounding box center [1411, 347] width 40 height 9
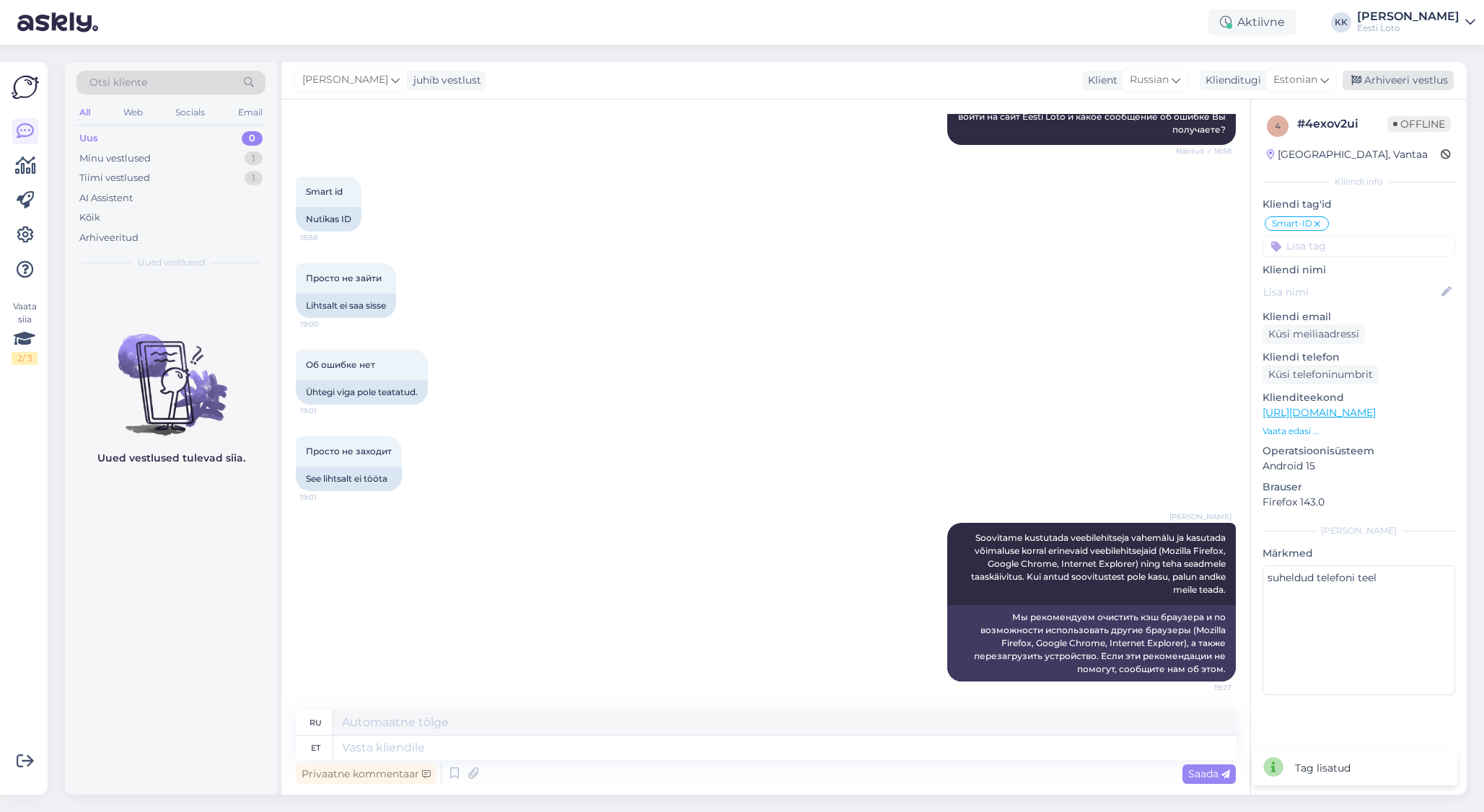
click at [1292, 79] on div "Arhiveeri vestlus" at bounding box center [1398, 80] width 111 height 19
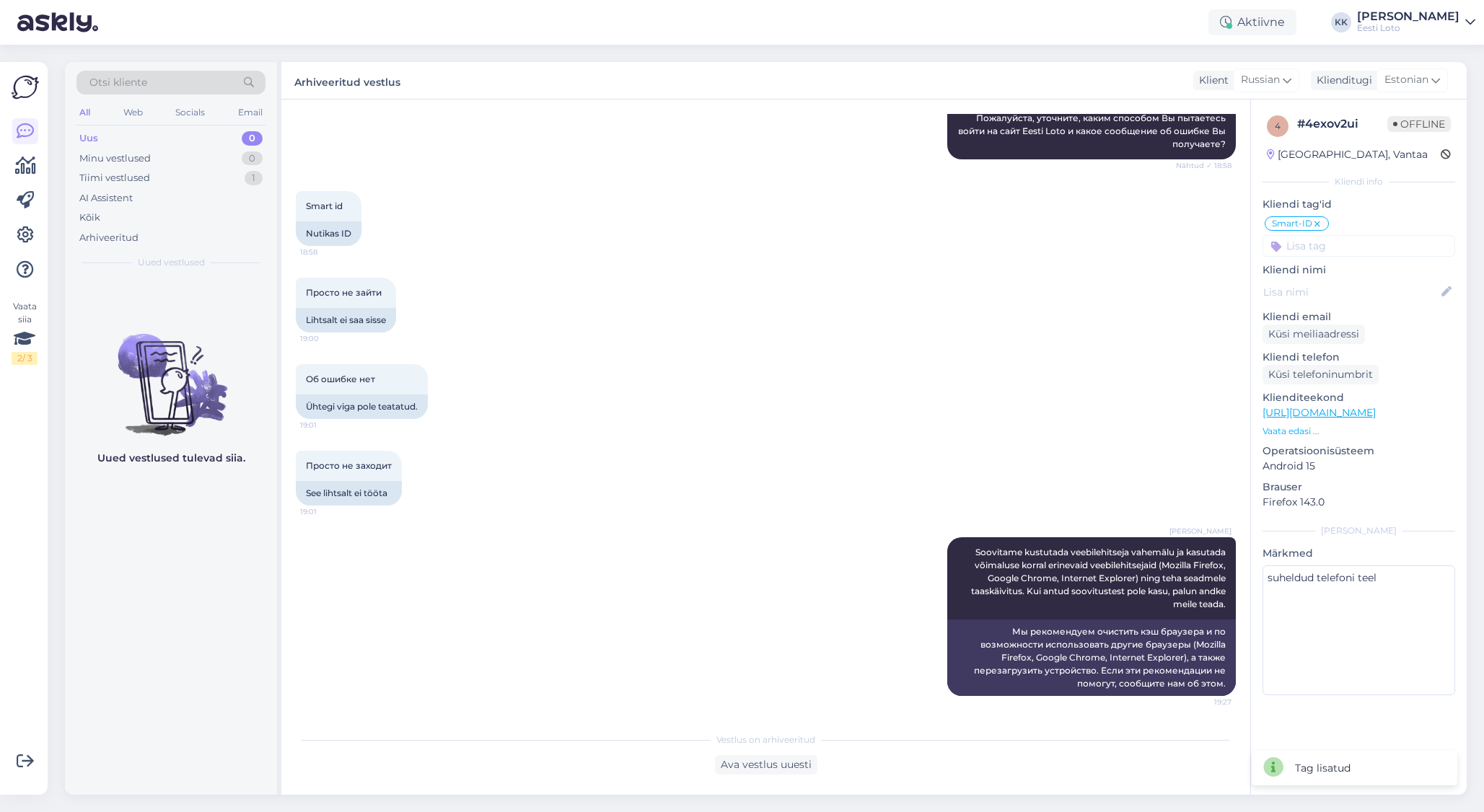
scroll to position [193, 0]
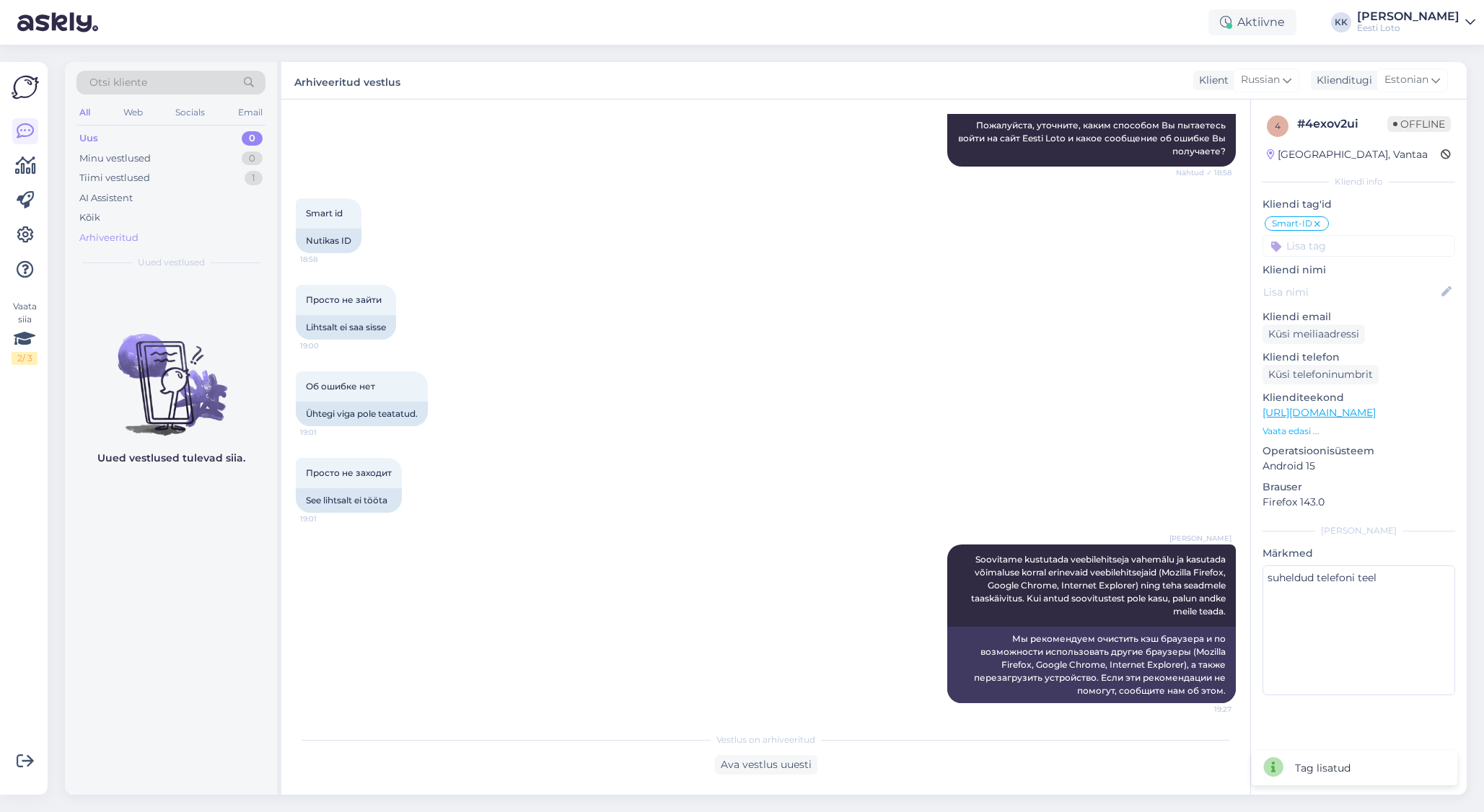
click at [90, 232] on div "Arhiveeritud" at bounding box center [108, 238] width 59 height 15
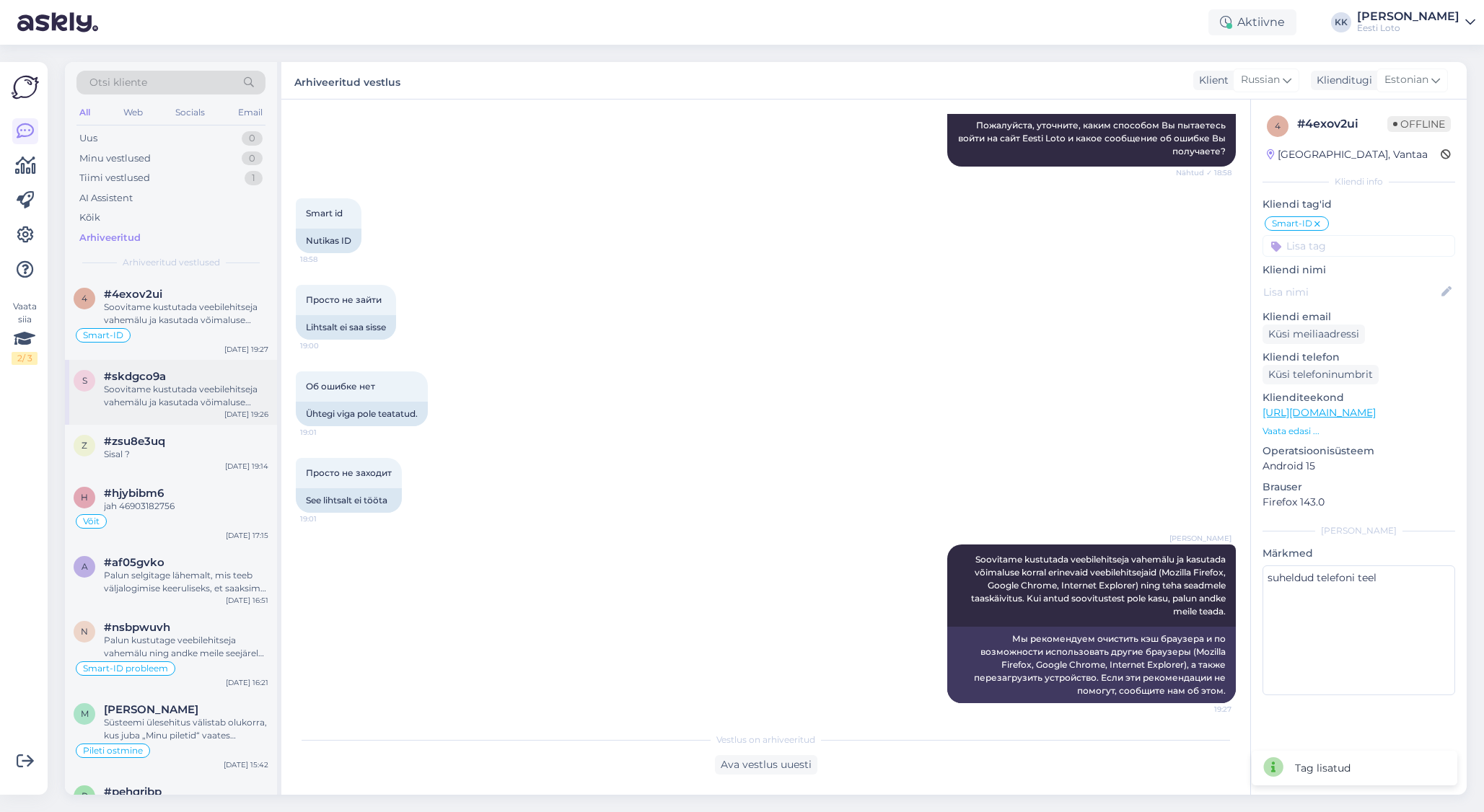
click at [192, 398] on div "Soovitame kustutada veebilehitseja vahemälu ja kasutada võimaluse korral erinev…" at bounding box center [186, 396] width 164 height 26
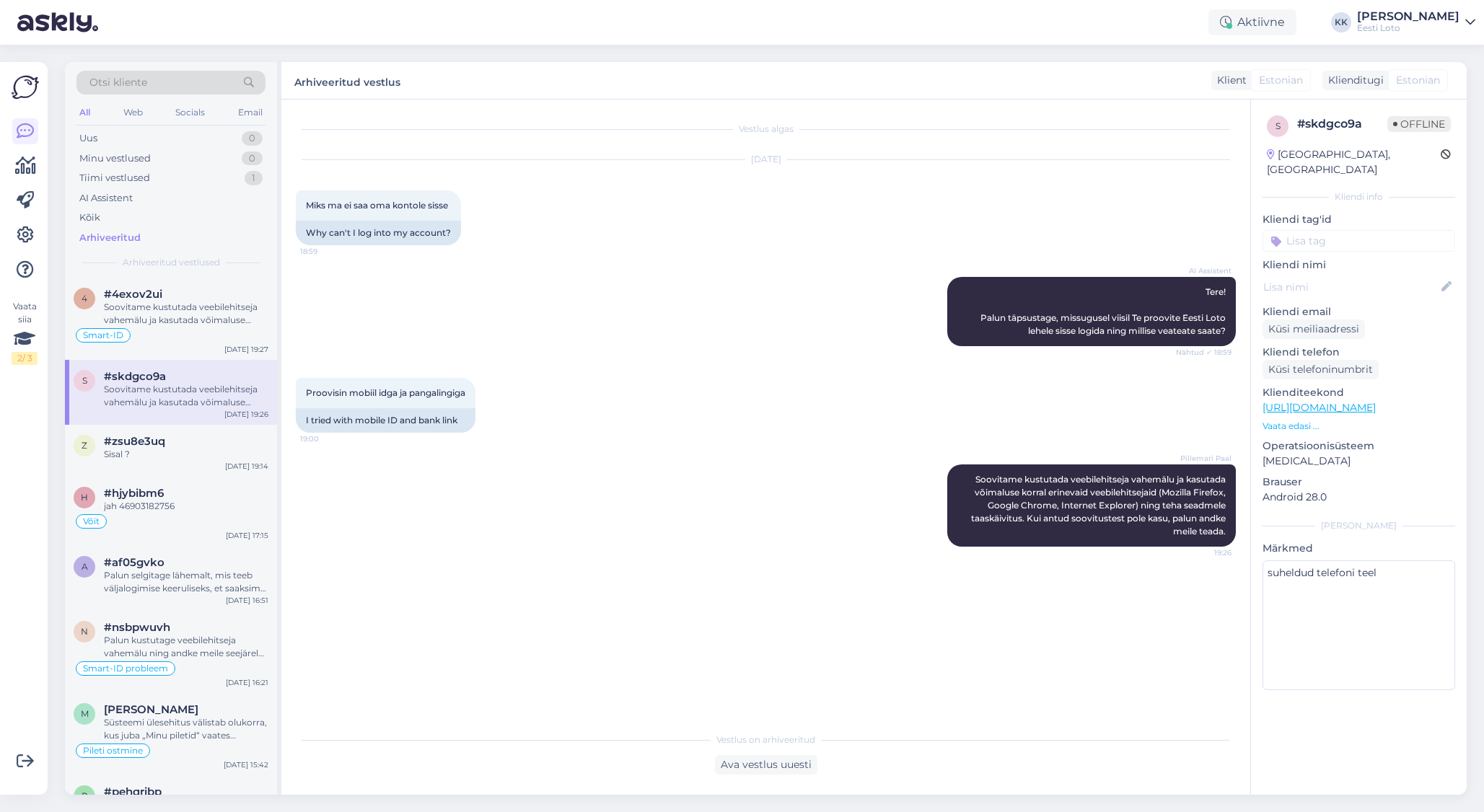
click at [1292, 230] on input at bounding box center [1359, 241] width 193 height 22
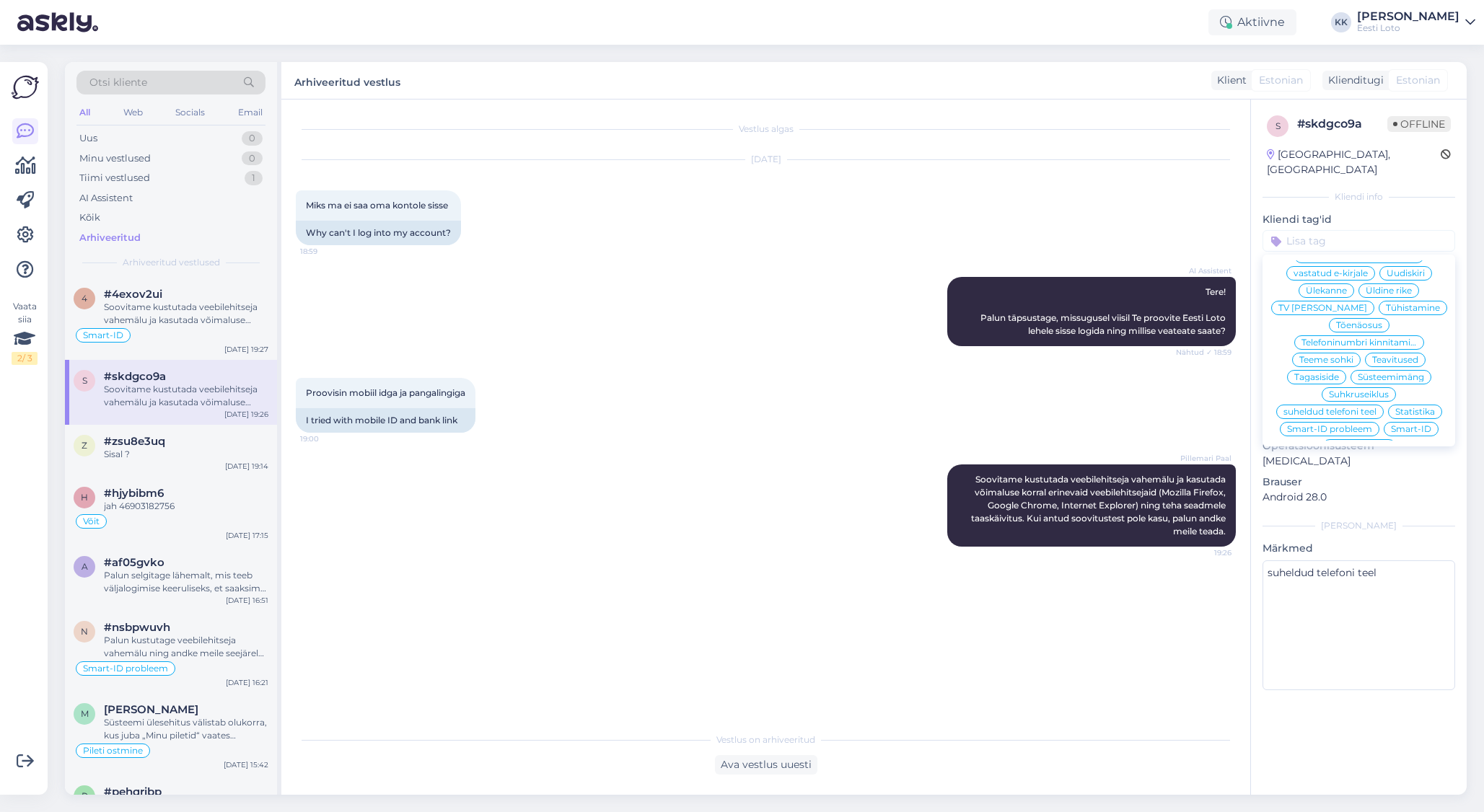
scroll to position [70, 0]
click at [1292, 431] on span "Smart-ID" at bounding box center [1411, 435] width 40 height 9
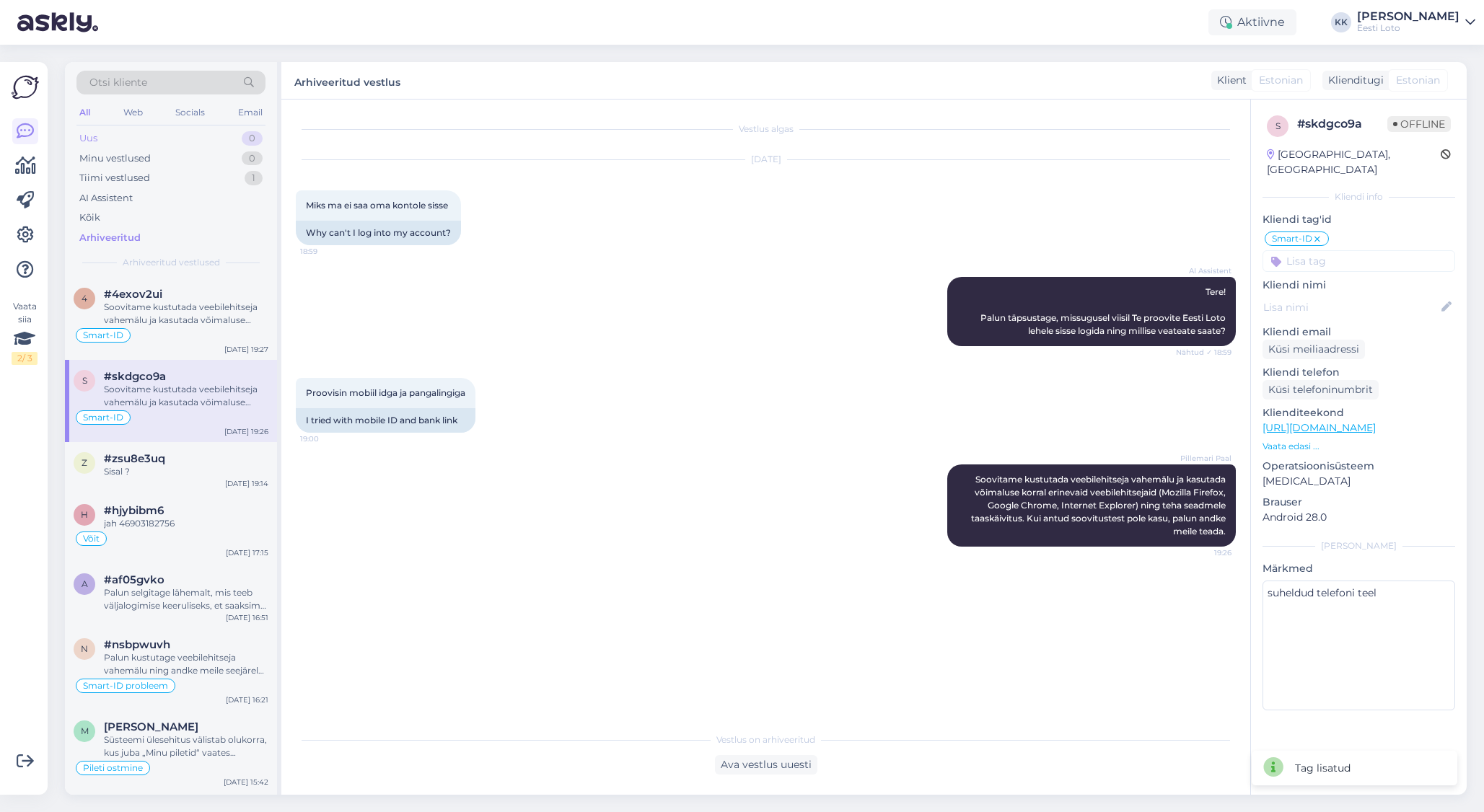
click at [136, 135] on div "Uus 0" at bounding box center [171, 139] width 189 height 20
